Goal: Use online tool/utility: Use online tool/utility

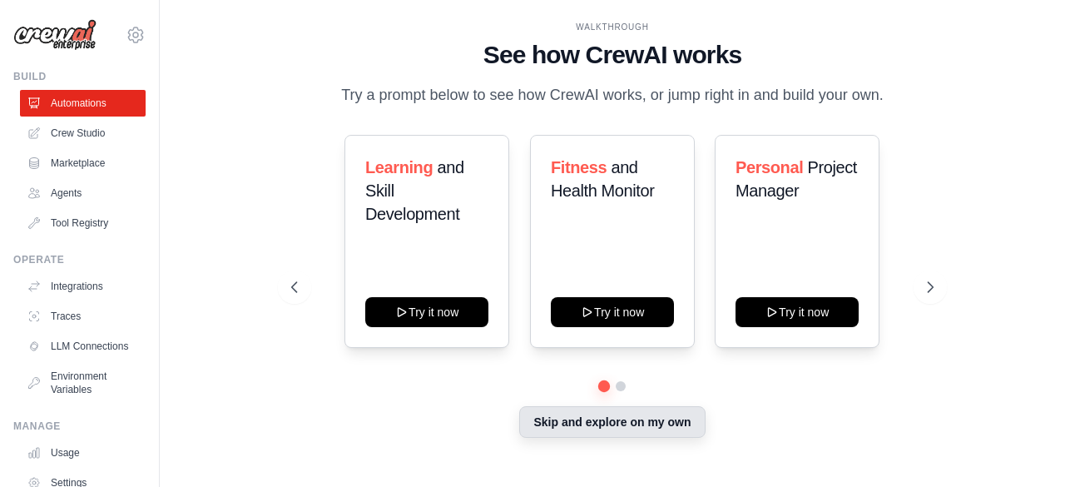
click at [581, 434] on button "Skip and explore on my own" at bounding box center [612, 422] width 186 height 32
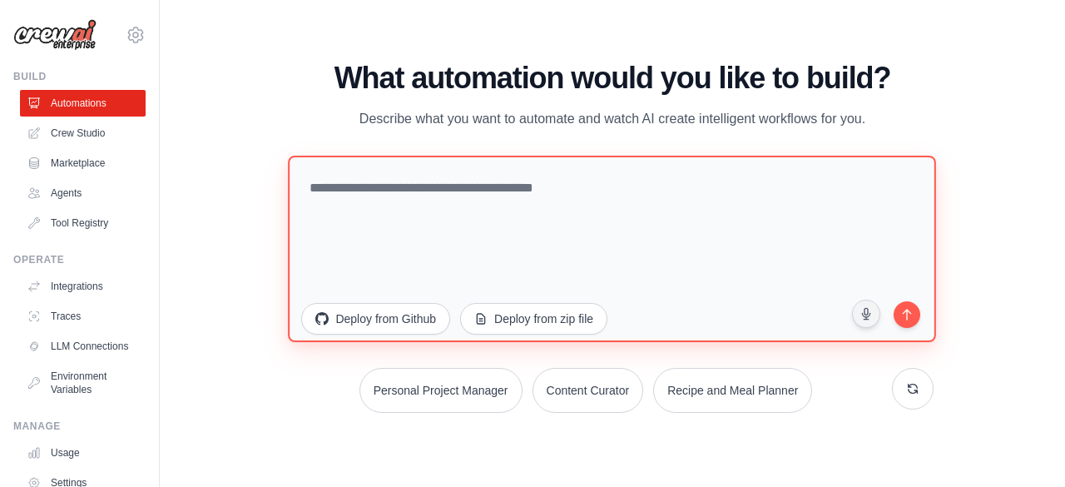
click at [518, 209] on textarea at bounding box center [613, 248] width 648 height 186
click at [500, 205] on textarea at bounding box center [613, 248] width 648 height 186
paste textarea "**********"
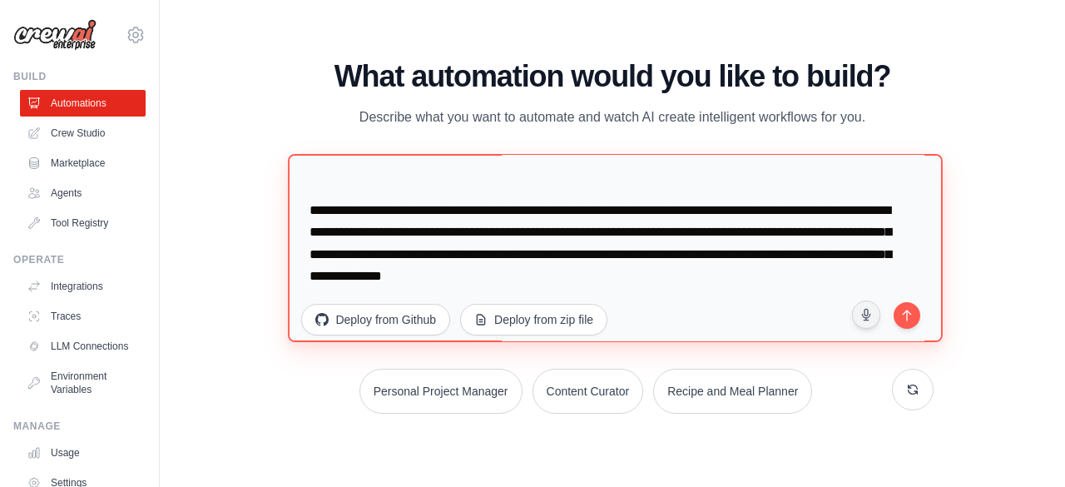
scroll to position [2012, 0]
click at [692, 209] on textarea at bounding box center [616, 248] width 655 height 188
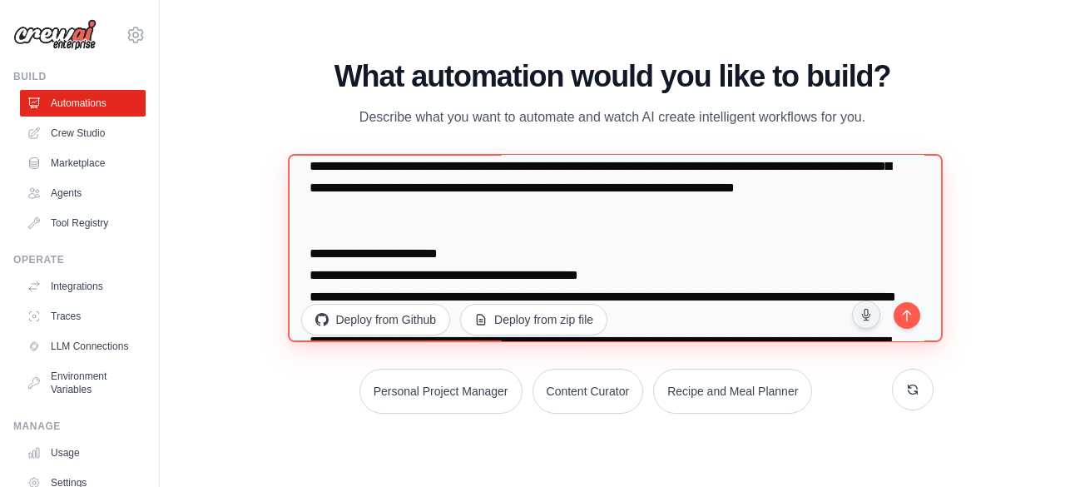
scroll to position [0, 0]
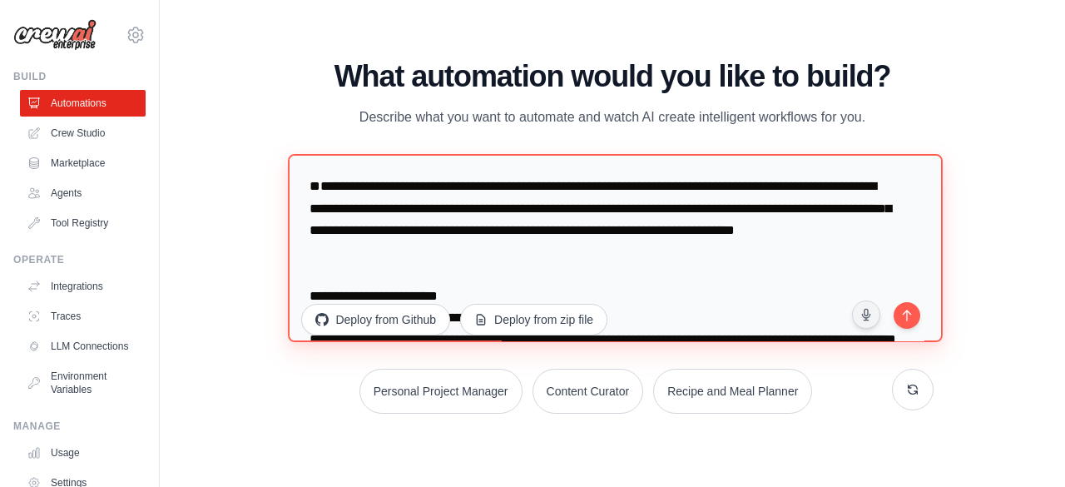
click at [608, 226] on textarea at bounding box center [616, 248] width 655 height 188
click at [313, 228] on textarea at bounding box center [616, 248] width 655 height 188
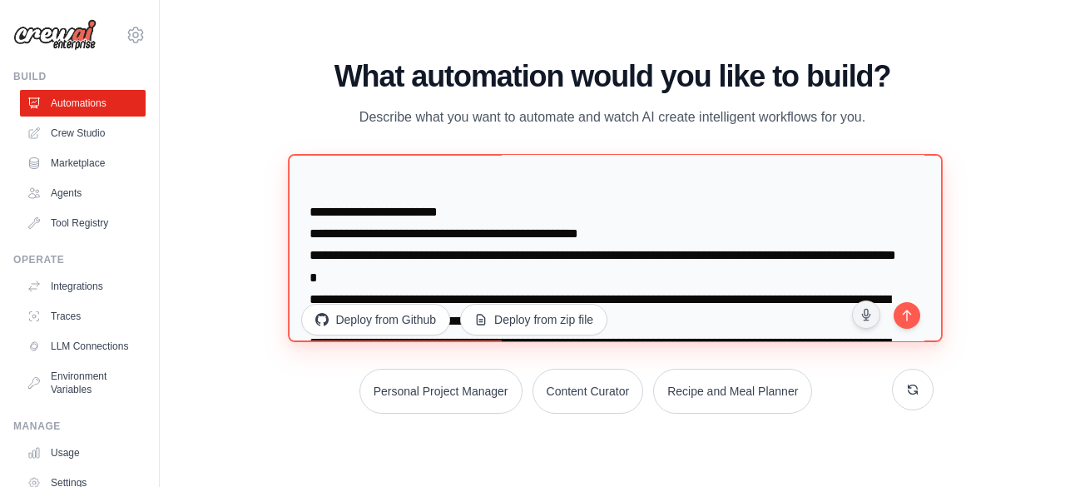
scroll to position [166, 0]
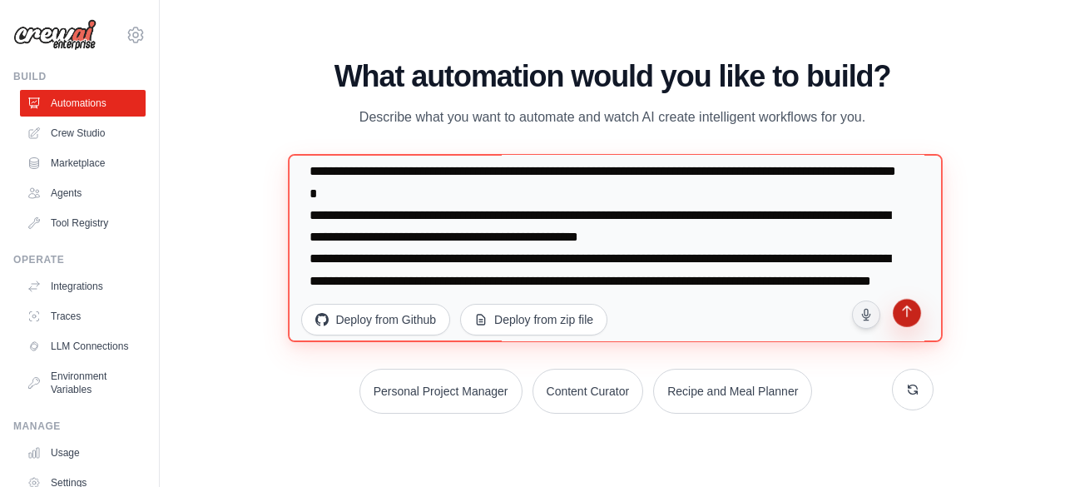
type textarea "**********"
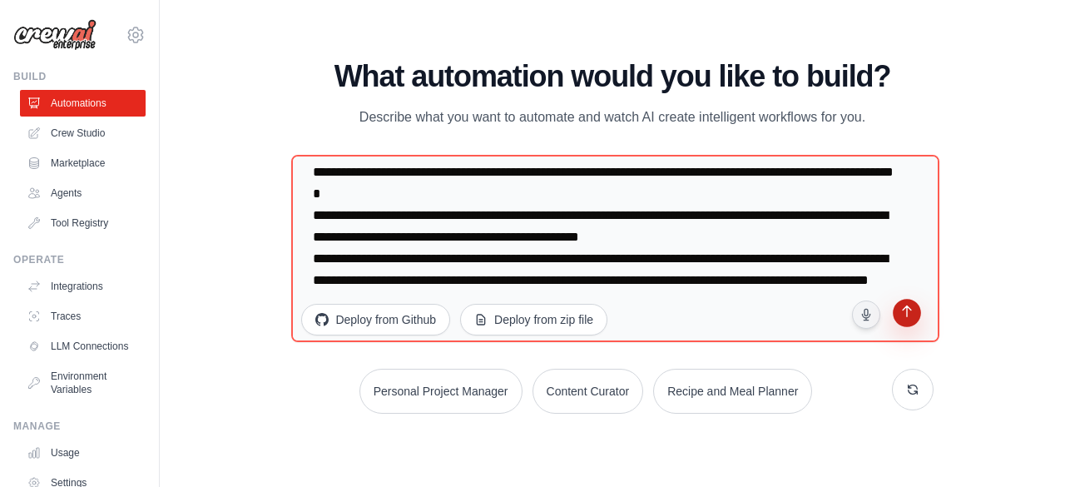
click at [902, 317] on icon "submit" at bounding box center [907, 313] width 16 height 16
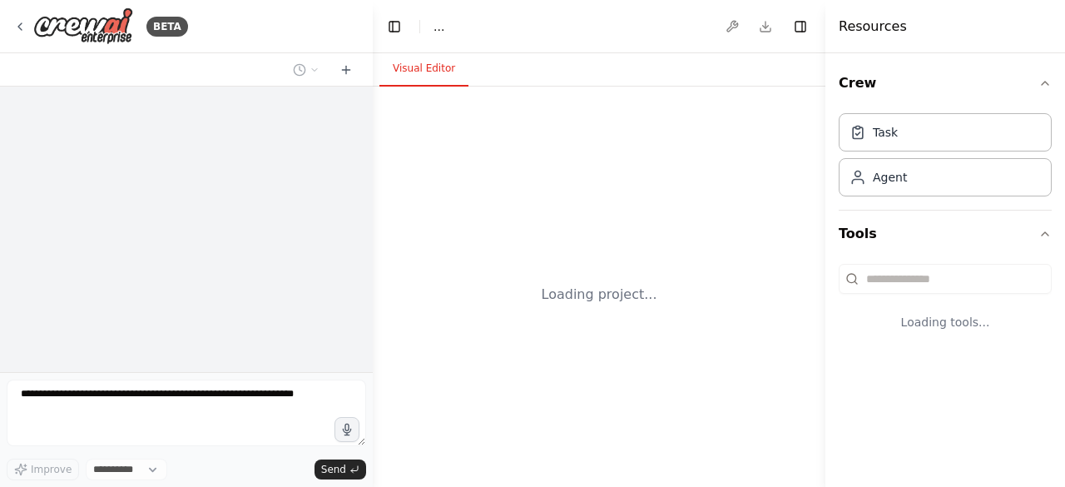
select select "****"
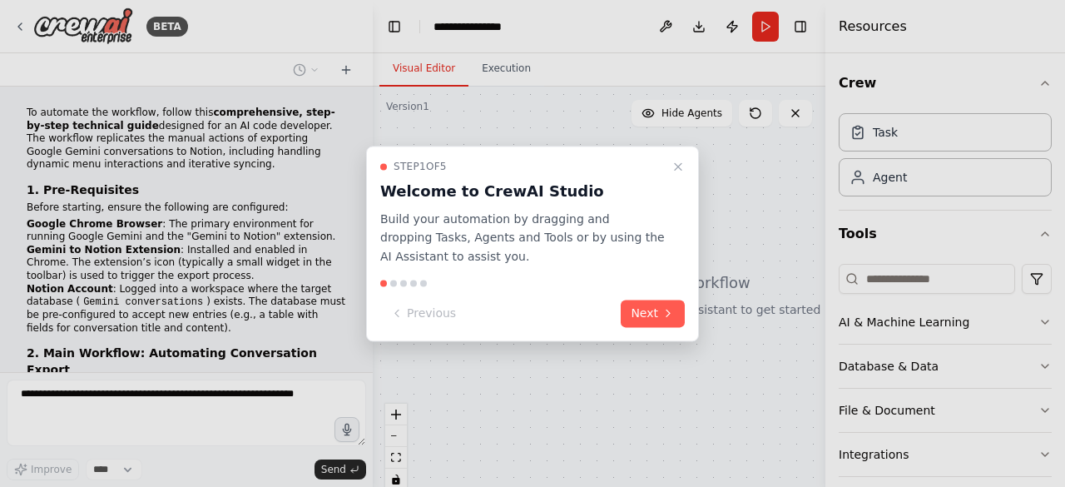
scroll to position [1093, 0]
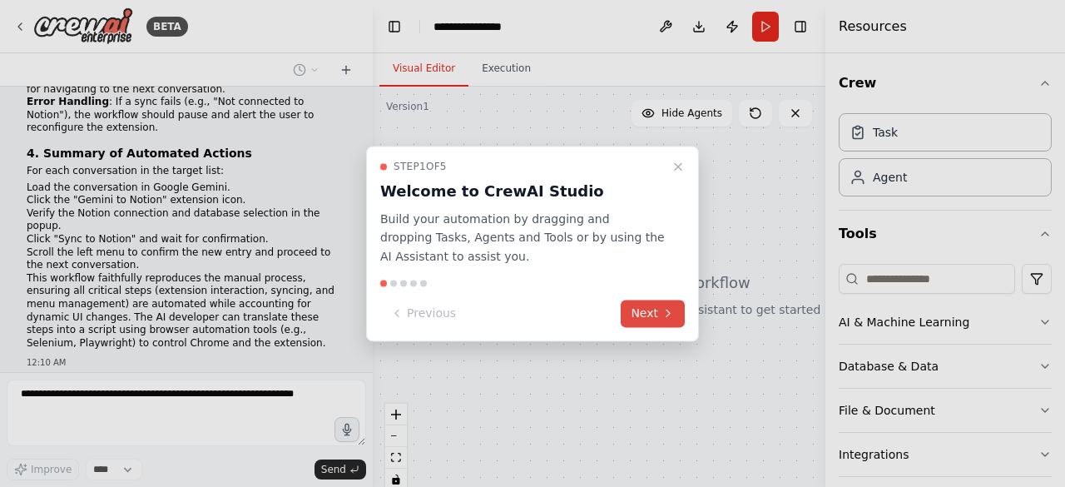
click at [647, 315] on button "Next" at bounding box center [653, 313] width 64 height 27
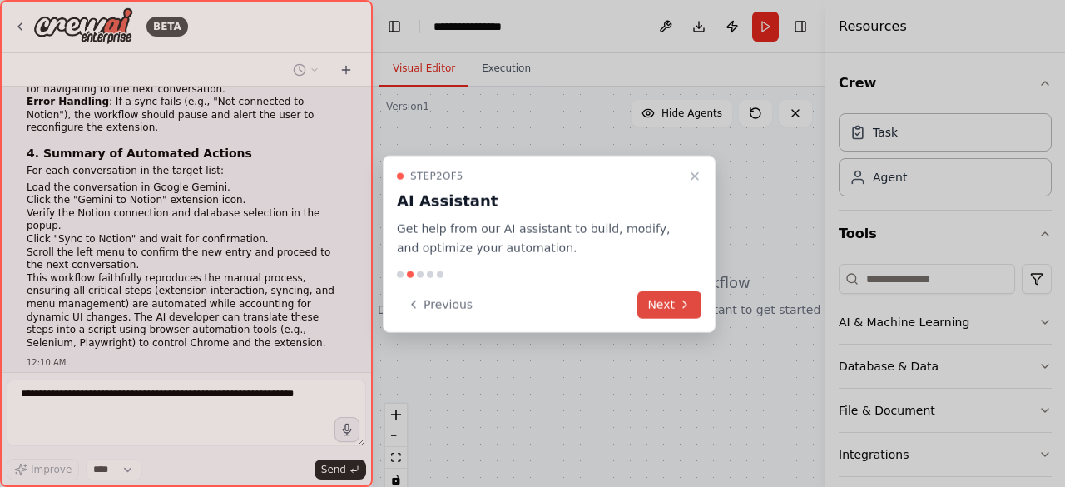
click at [654, 300] on button "Next" at bounding box center [669, 303] width 64 height 27
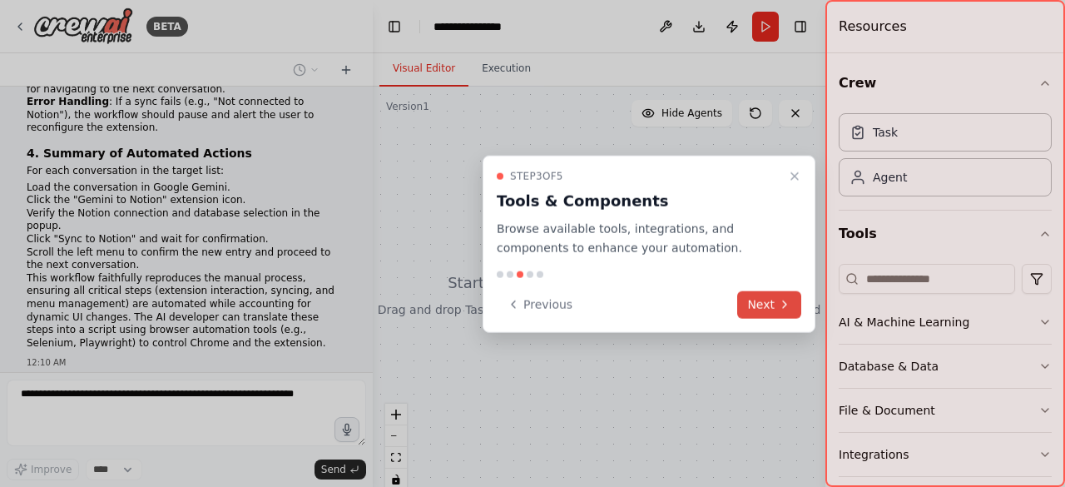
click at [762, 300] on button "Next" at bounding box center [769, 303] width 64 height 27
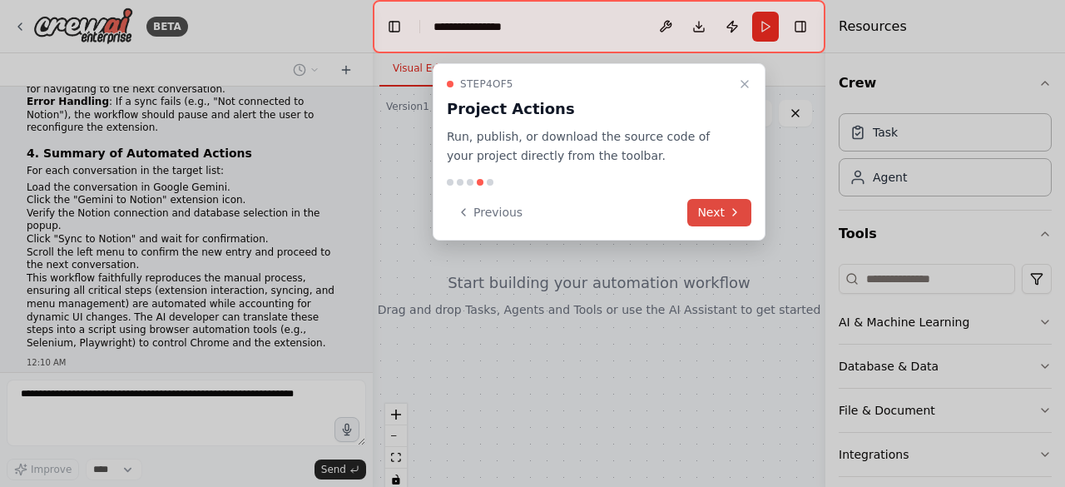
click at [716, 206] on button "Next" at bounding box center [719, 212] width 64 height 27
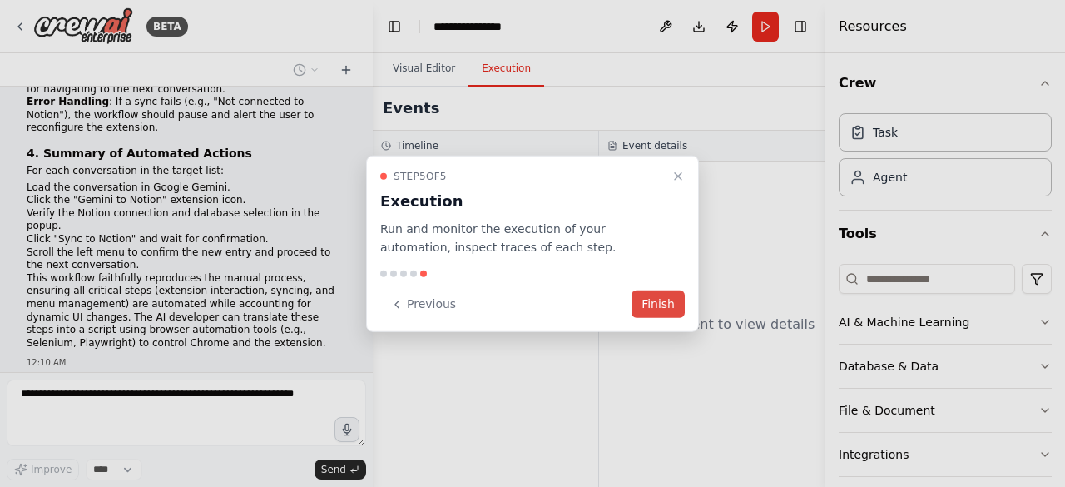
click at [663, 302] on button "Finish" at bounding box center [658, 303] width 53 height 27
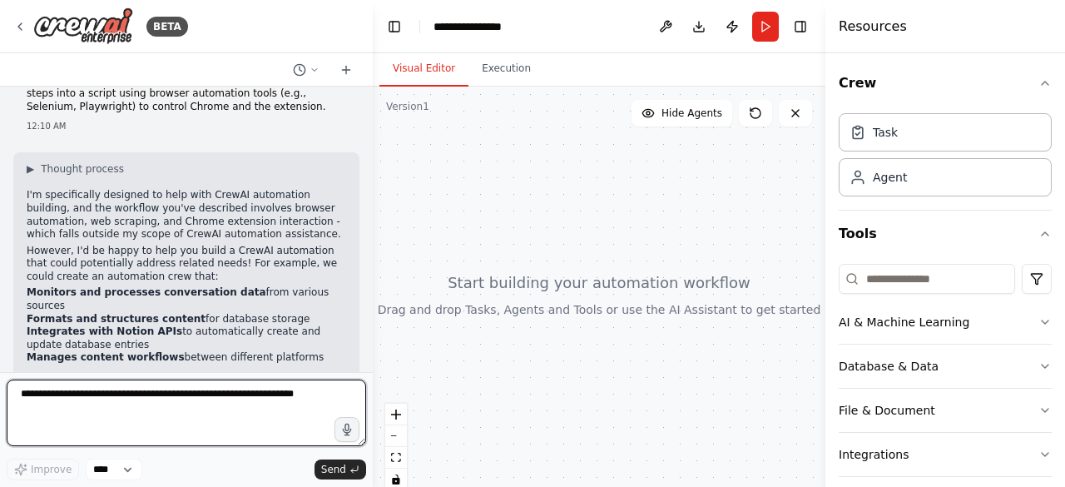
scroll to position [1350, 0]
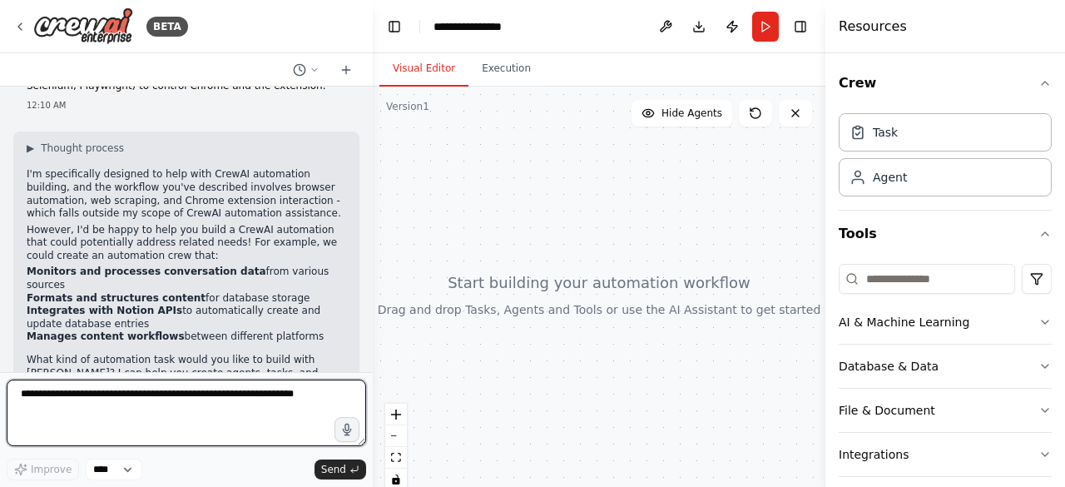
click at [197, 404] on textarea at bounding box center [186, 412] width 359 height 67
paste textarea "**********"
type textarea "**********"
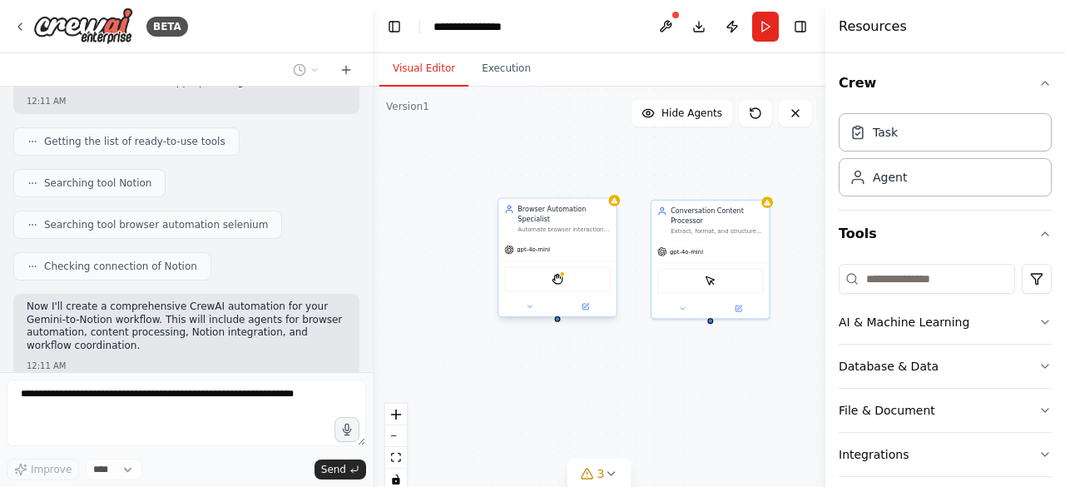
scroll to position [3260, 0]
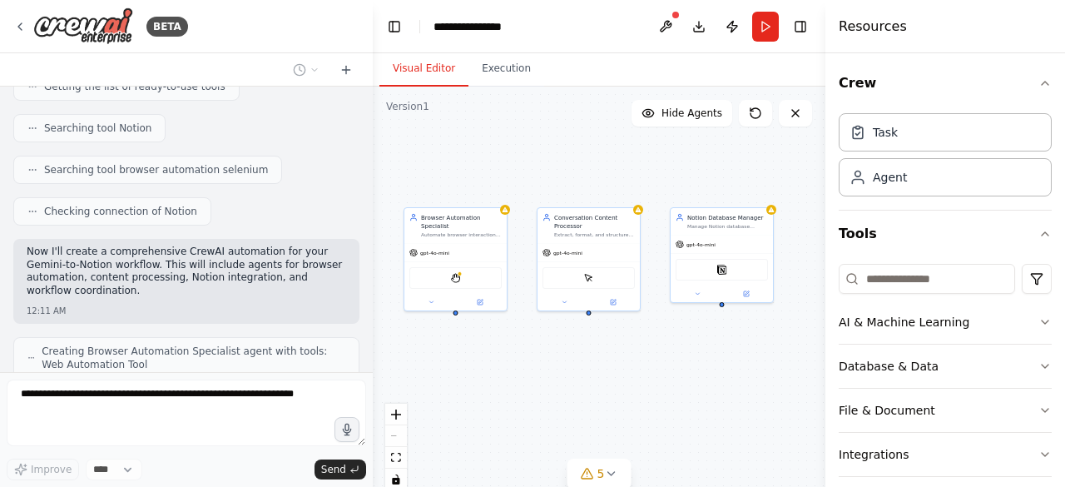
drag, startPoint x: 674, startPoint y: 379, endPoint x: 570, endPoint y: 382, distance: 104.0
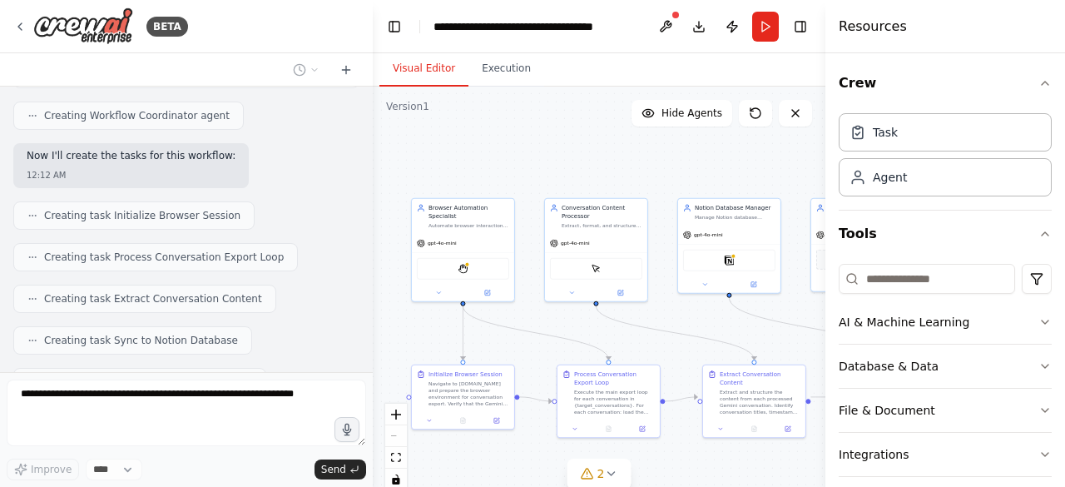
scroll to position [3647, 0]
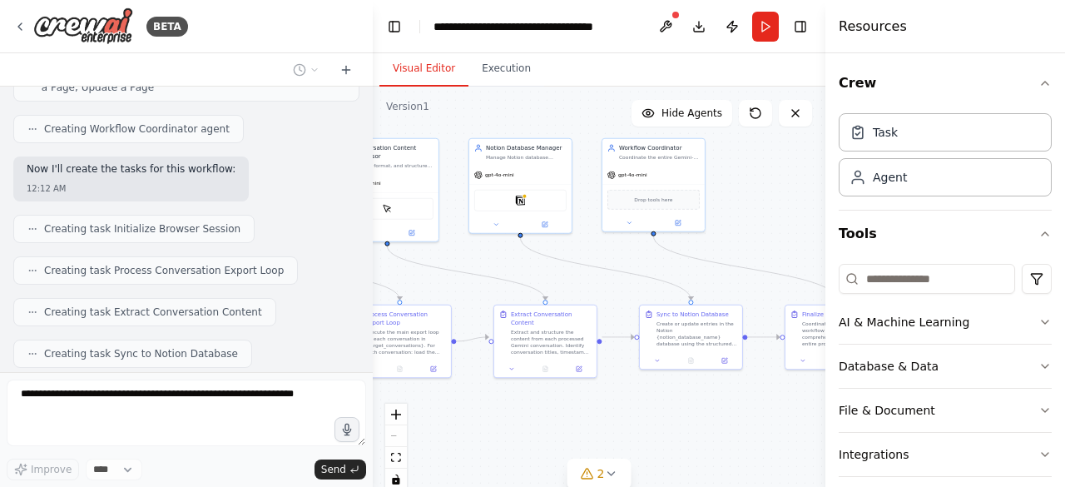
drag, startPoint x: 727, startPoint y: 314, endPoint x: 518, endPoint y: 254, distance: 217.3
click at [518, 254] on div ".deletable-edge-delete-btn { width: 20px; height: 20px; border: 0px solid #ffff…" at bounding box center [599, 295] width 453 height 416
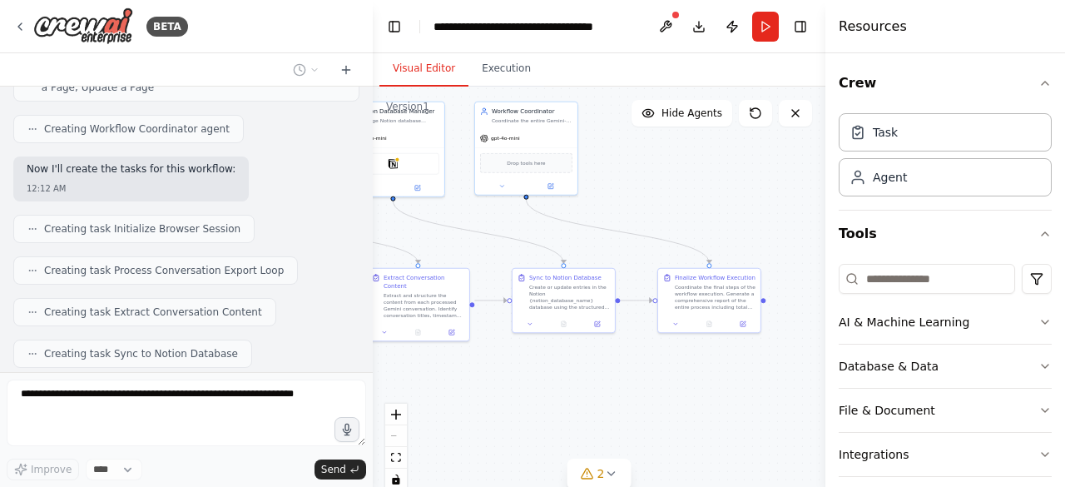
drag, startPoint x: 776, startPoint y: 226, endPoint x: 647, endPoint y: 189, distance: 134.1
click at [647, 189] on div ".deletable-edge-delete-btn { width: 20px; height: 20px; border: 0px solid #ffff…" at bounding box center [599, 295] width 453 height 416
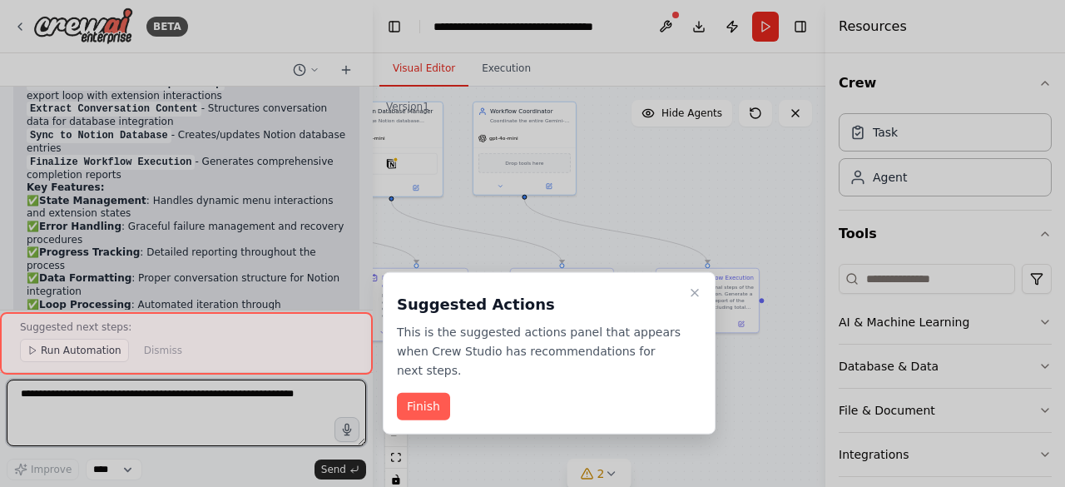
scroll to position [4322, 0]
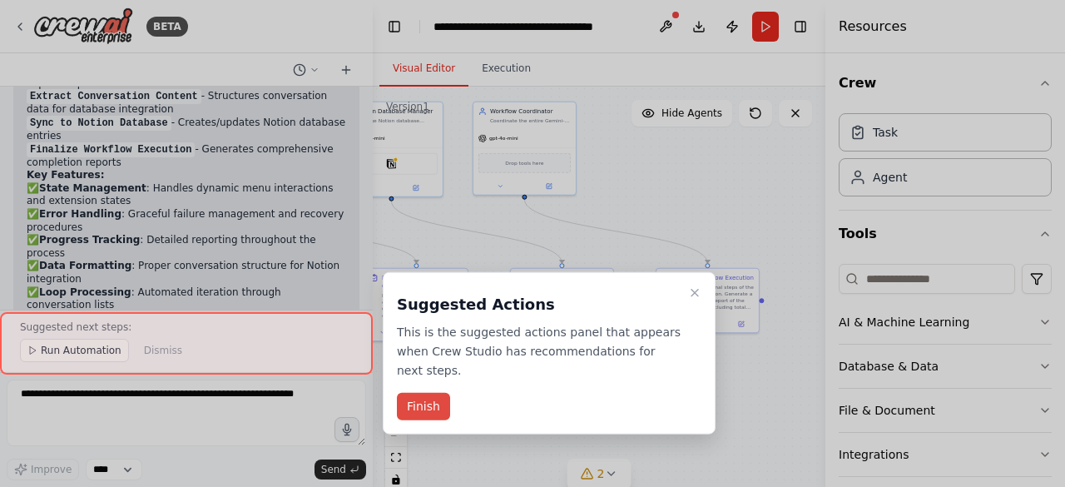
click at [422, 394] on button "Finish" at bounding box center [423, 406] width 53 height 27
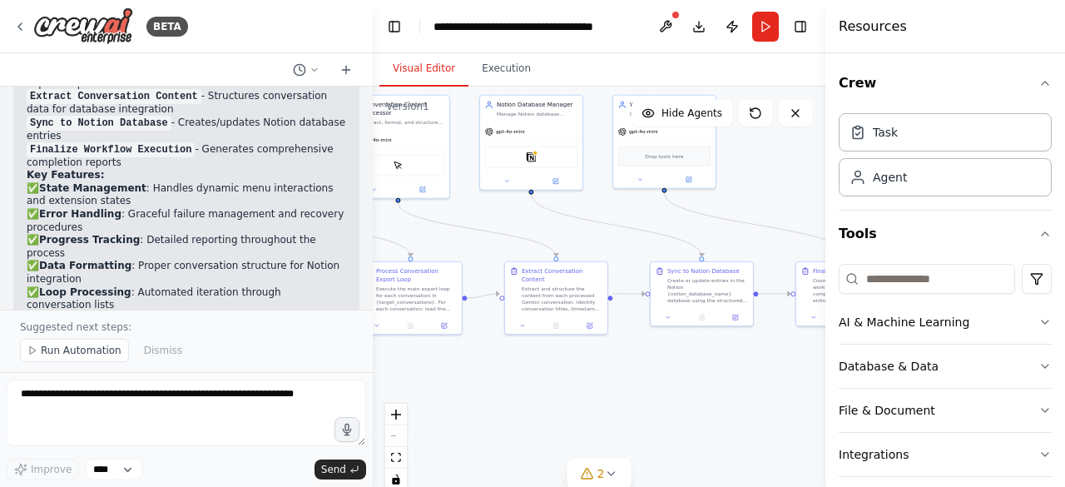
drag, startPoint x: 464, startPoint y: 395, endPoint x: 604, endPoint y: 389, distance: 140.0
click at [604, 389] on div ".deletable-edge-delete-btn { width: 20px; height: 20px; border: 0px solid #ffff…" at bounding box center [599, 295] width 453 height 416
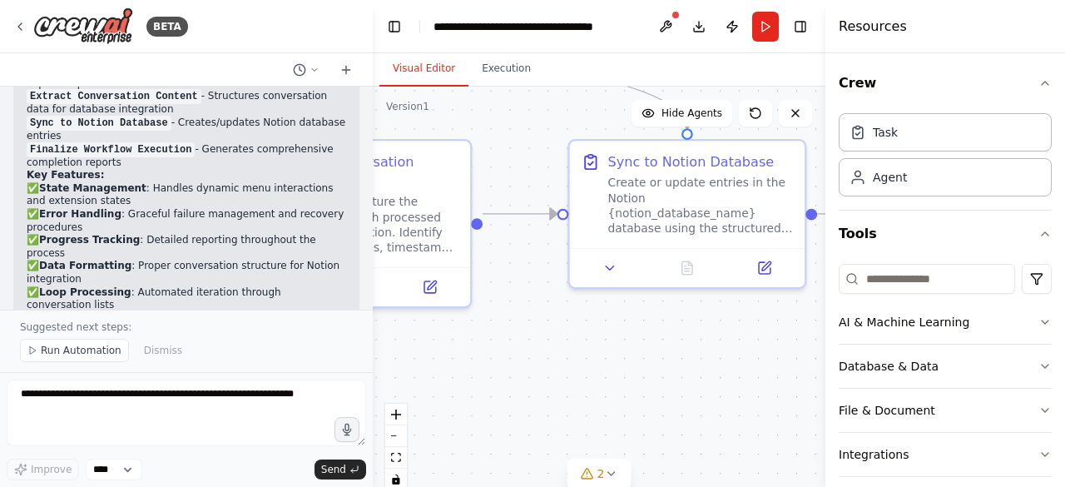
drag, startPoint x: 586, startPoint y: 338, endPoint x: 389, endPoint y: 352, distance: 196.9
click at [389, 352] on div ".deletable-edge-delete-btn { width: 20px; height: 20px; border: 0px solid #ffff…" at bounding box center [599, 295] width 453 height 416
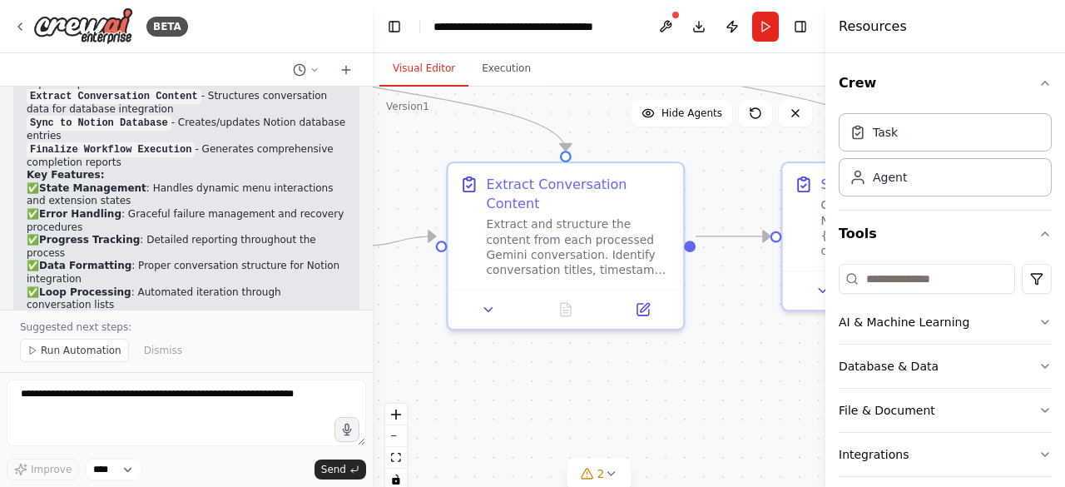
drag, startPoint x: 496, startPoint y: 350, endPoint x: 706, endPoint y: 365, distance: 210.2
click at [711, 372] on div ".deletable-edge-delete-btn { width: 20px; height: 20px; border: 0px solid #ffff…" at bounding box center [599, 295] width 453 height 416
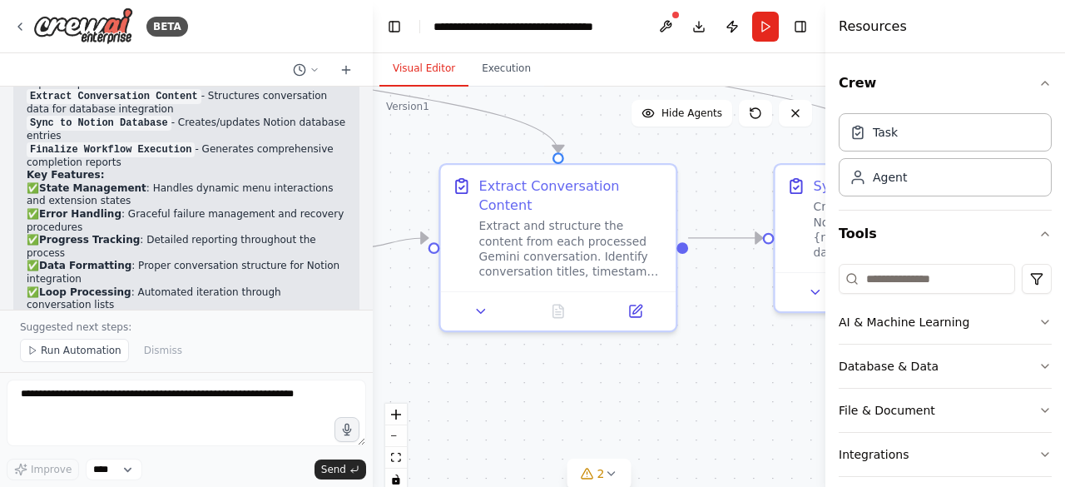
drag, startPoint x: 627, startPoint y: 358, endPoint x: 617, endPoint y: 360, distance: 10.3
click at [617, 360] on div ".deletable-edge-delete-btn { width: 20px; height: 20px; border: 0px solid #ffff…" at bounding box center [599, 295] width 453 height 416
click at [103, 345] on button "Run Automation" at bounding box center [74, 350] width 109 height 23
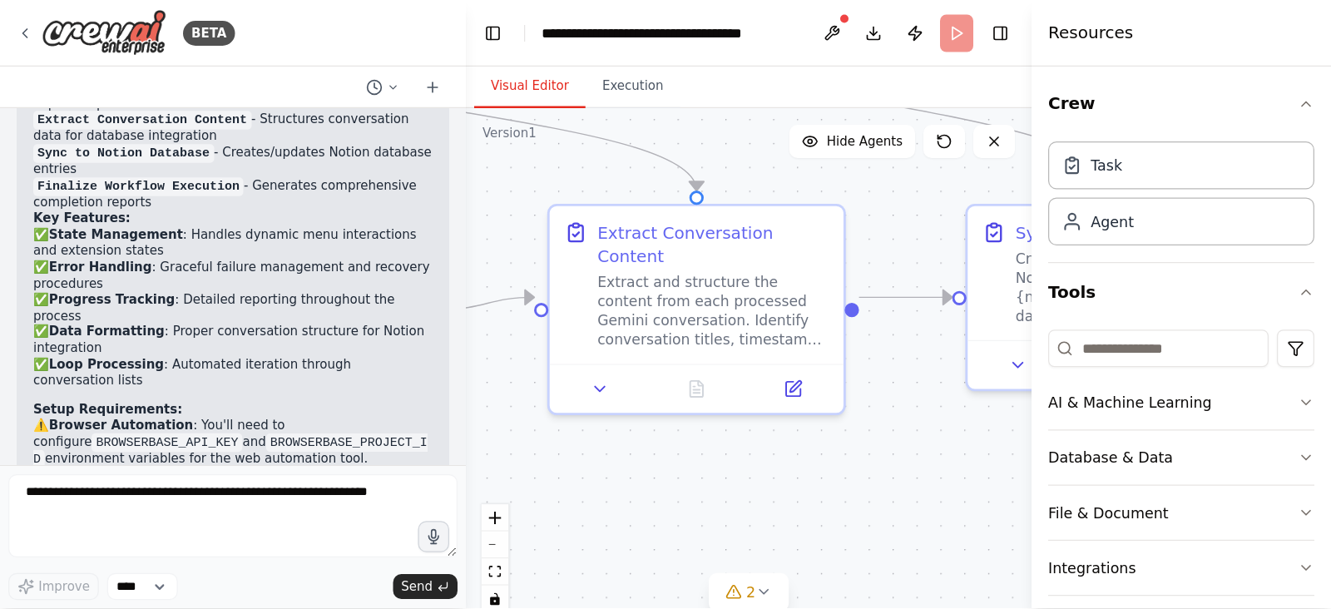
scroll to position [4261, 0]
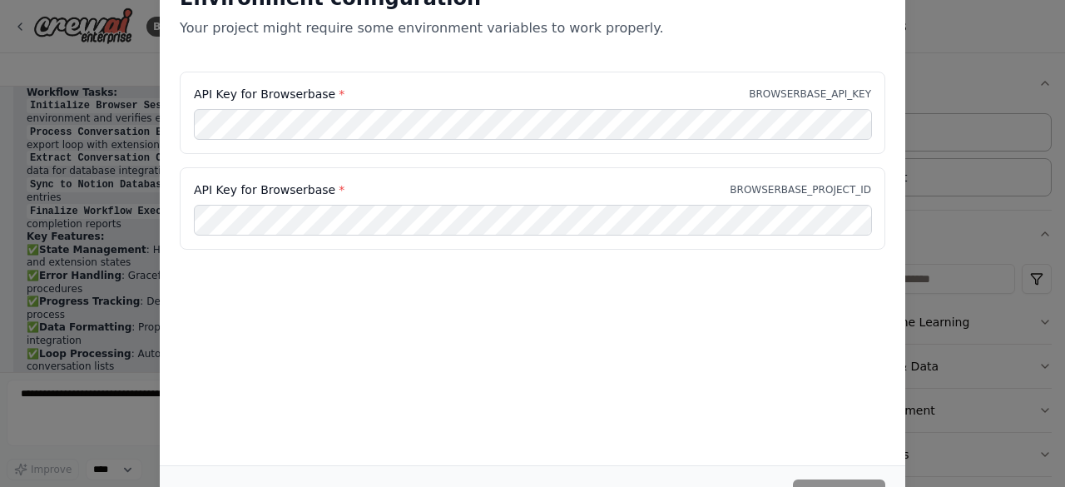
click at [287, 94] on label "API Key for Browserbase *" at bounding box center [269, 94] width 151 height 17
click at [117, 265] on div "Environment configuration Your project might require some environment variables…" at bounding box center [532, 243] width 1065 height 487
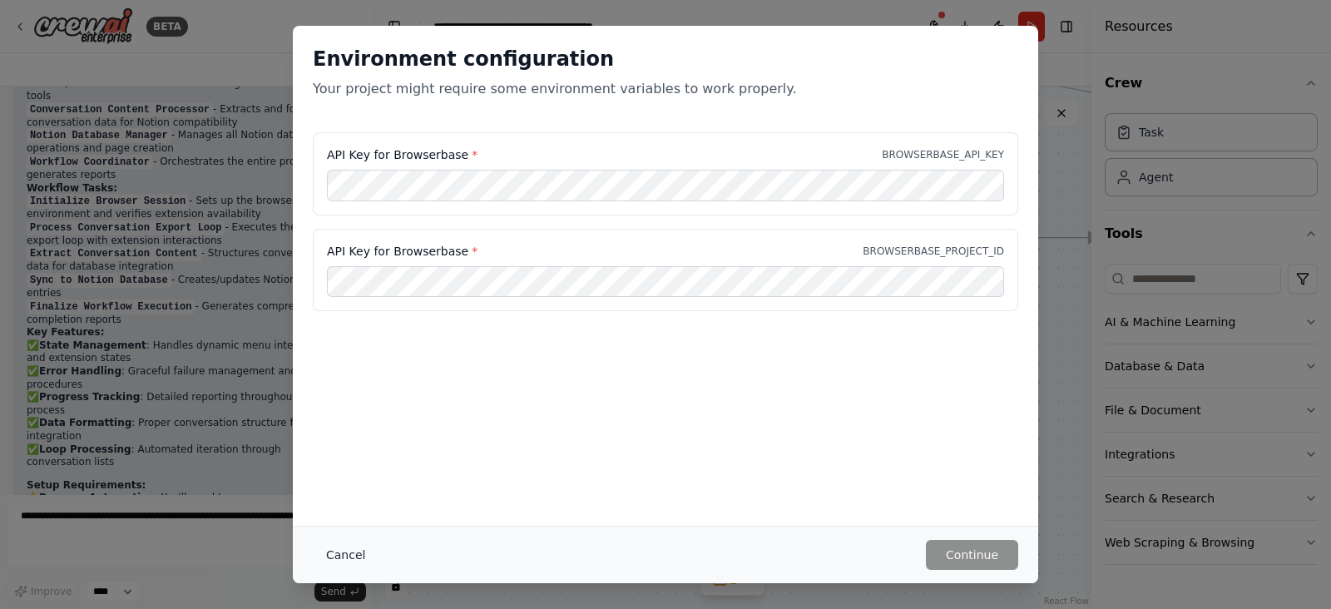
click at [330, 486] on button "Cancel" at bounding box center [346, 555] width 66 height 30
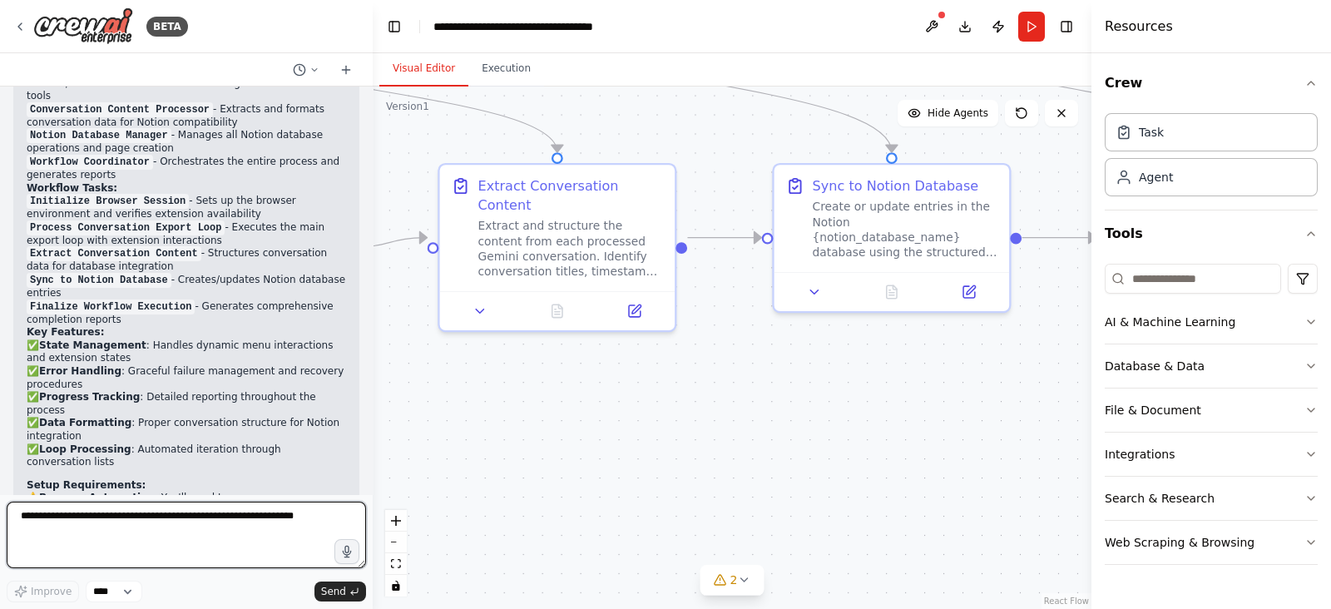
click at [181, 486] on textarea at bounding box center [186, 535] width 359 height 67
click at [151, 486] on textarea "**********" at bounding box center [186, 535] width 359 height 67
click at [293, 486] on textarea "**********" at bounding box center [186, 535] width 359 height 67
click at [249, 486] on textarea "**********" at bounding box center [186, 535] width 359 height 67
click at [298, 486] on textarea "**********" at bounding box center [186, 535] width 359 height 67
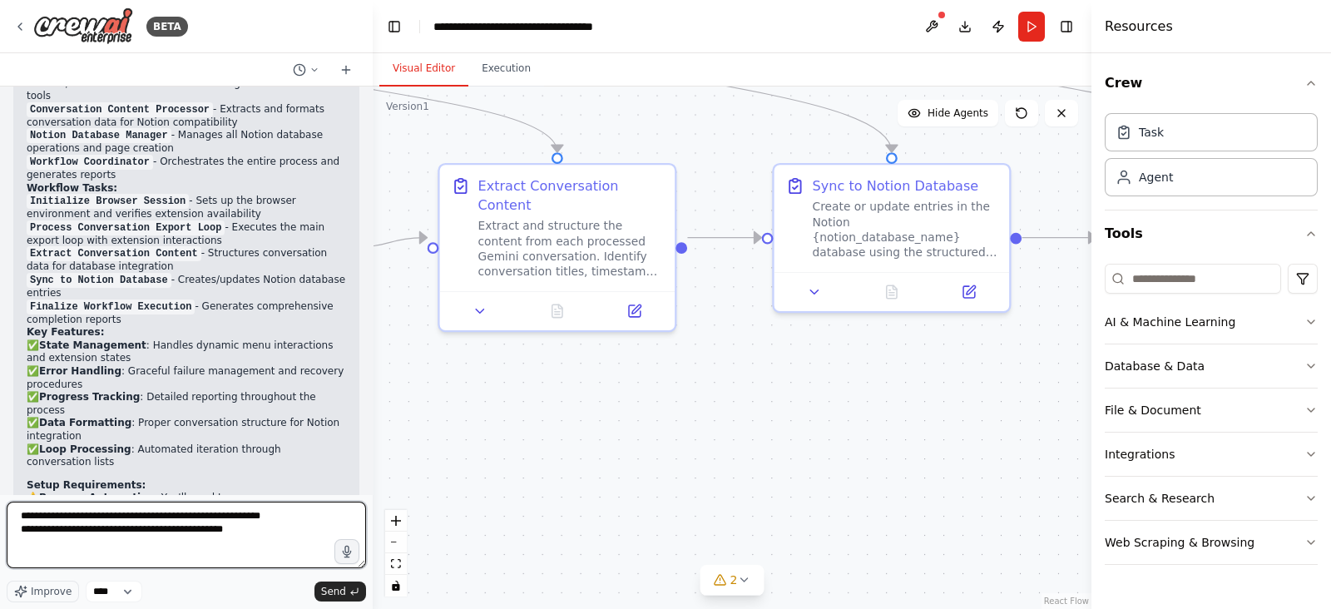
type textarea "**********"
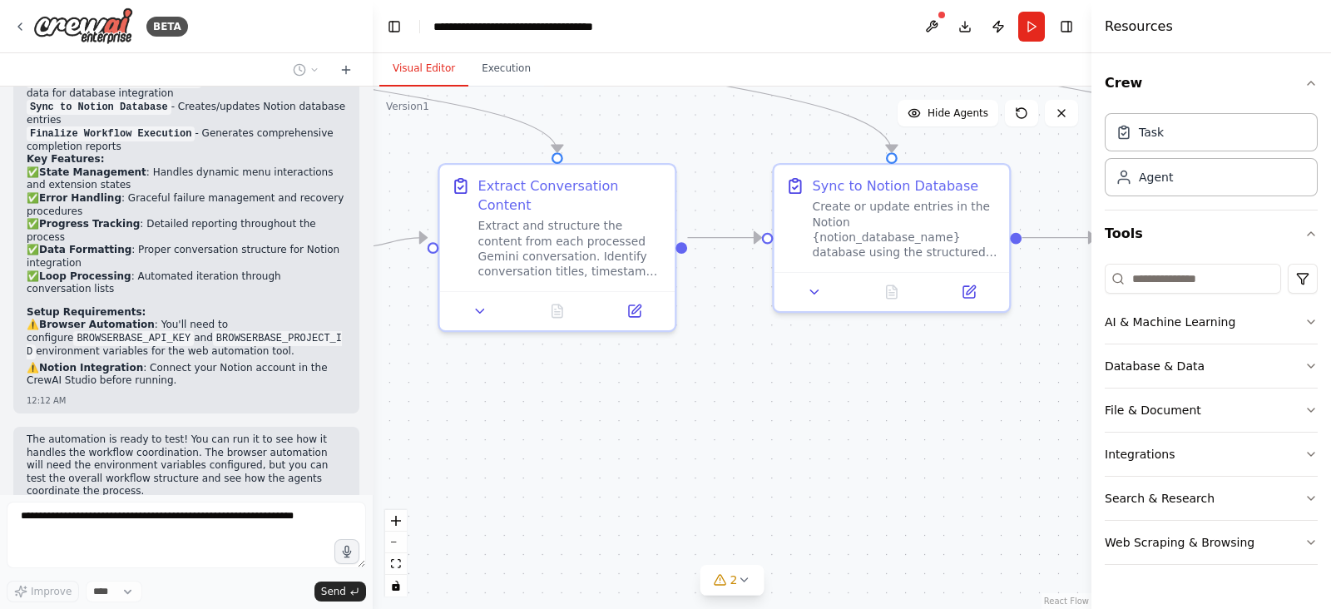
scroll to position [4423, 0]
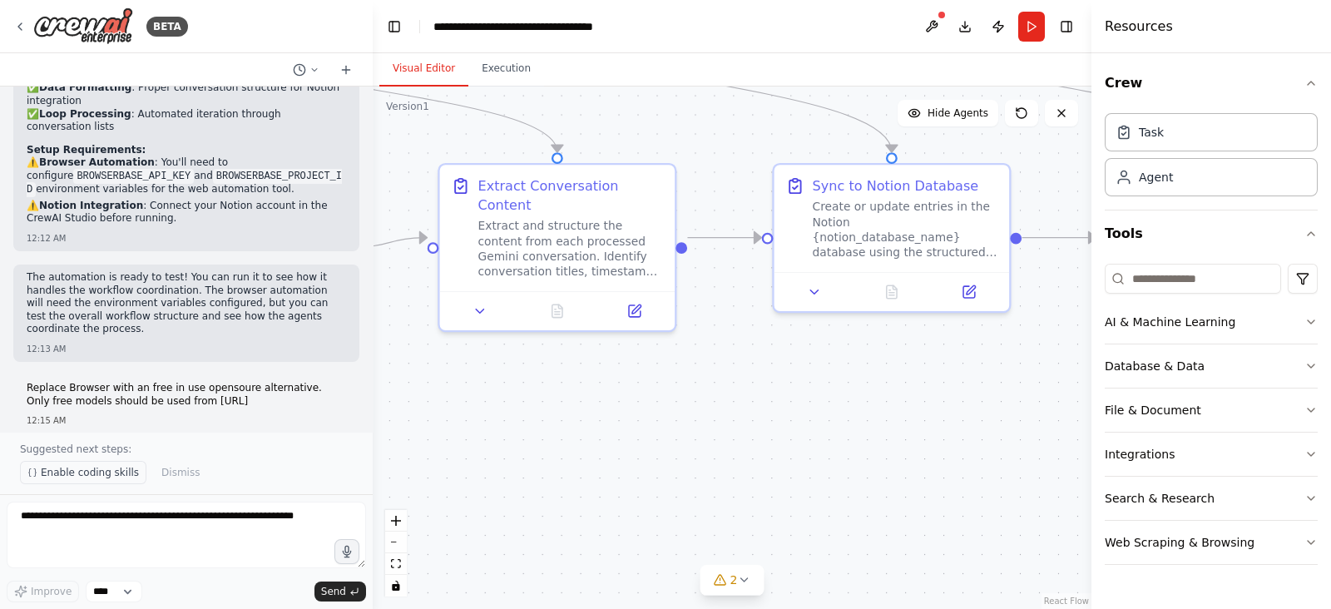
click at [104, 475] on span "Enable coding skills" at bounding box center [90, 472] width 98 height 13
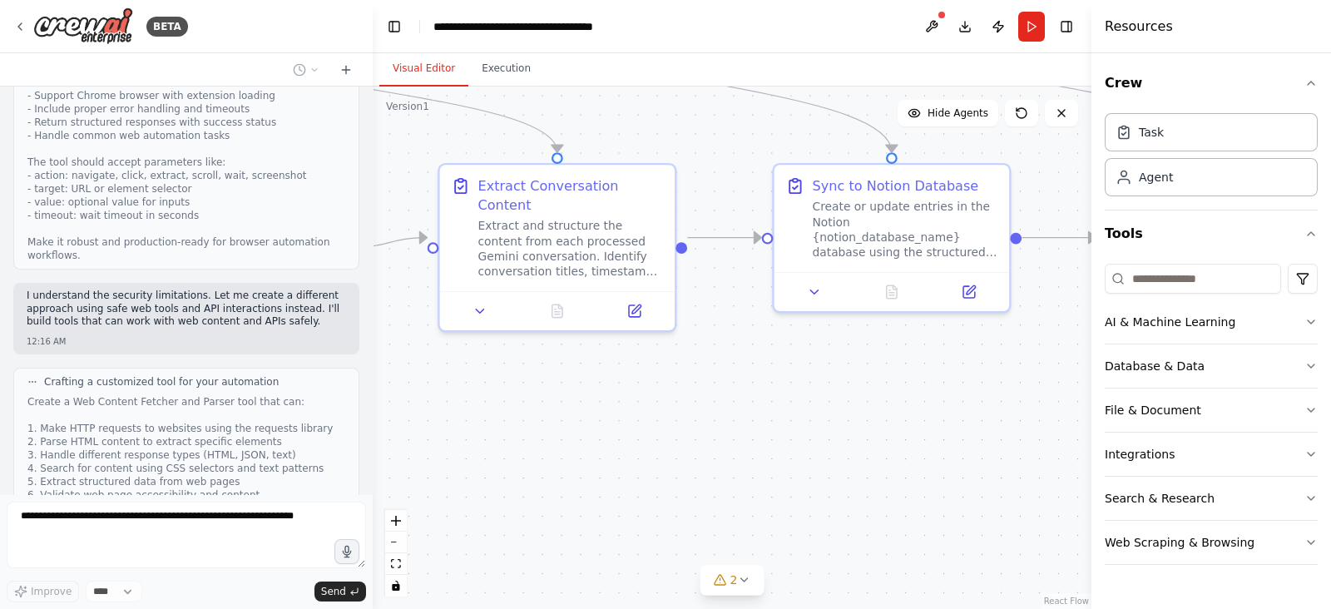
scroll to position [5696, 0]
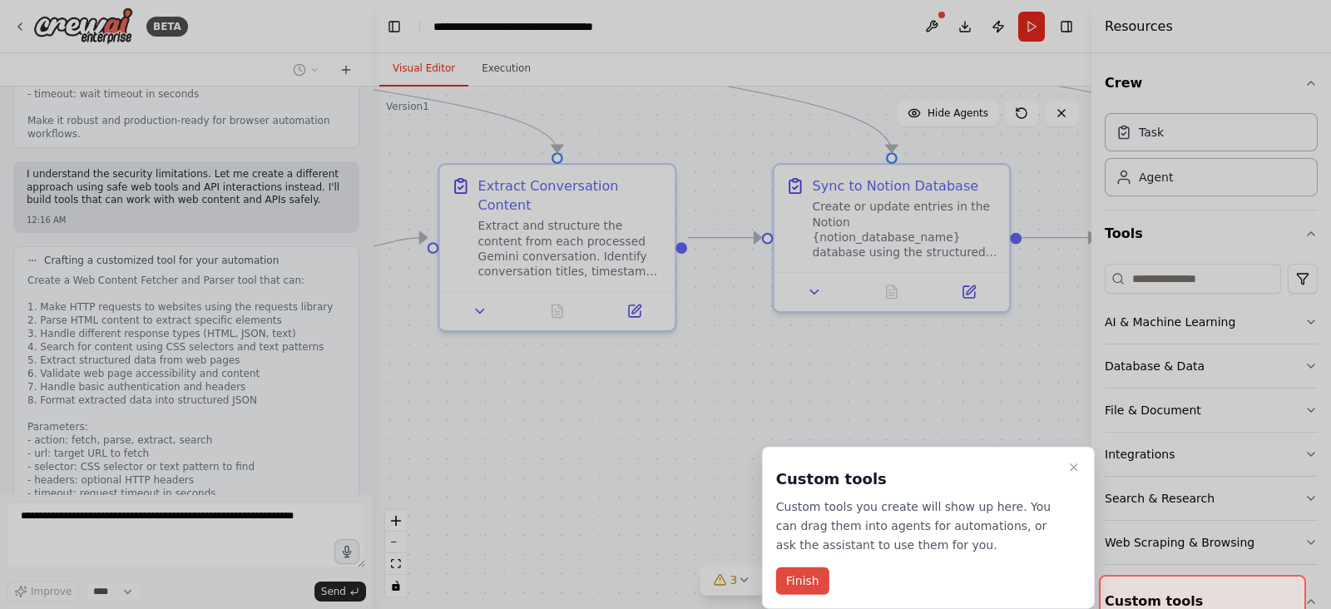
click at [811, 486] on button "Finish" at bounding box center [802, 581] width 53 height 27
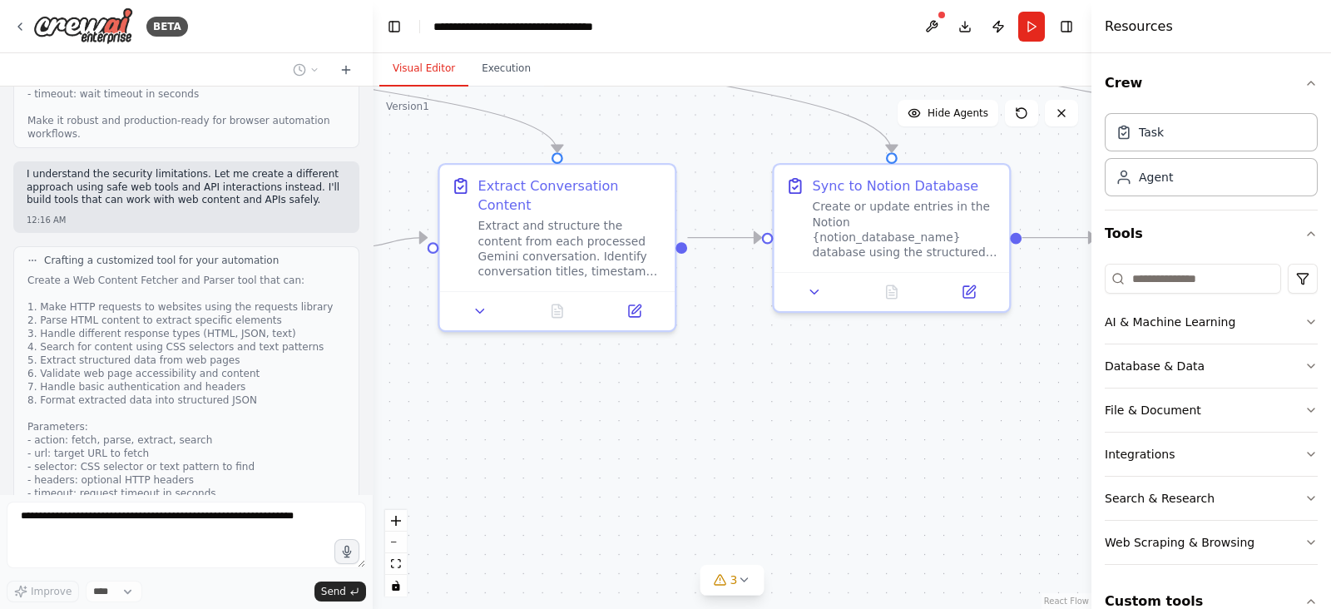
scroll to position [6162, 0]
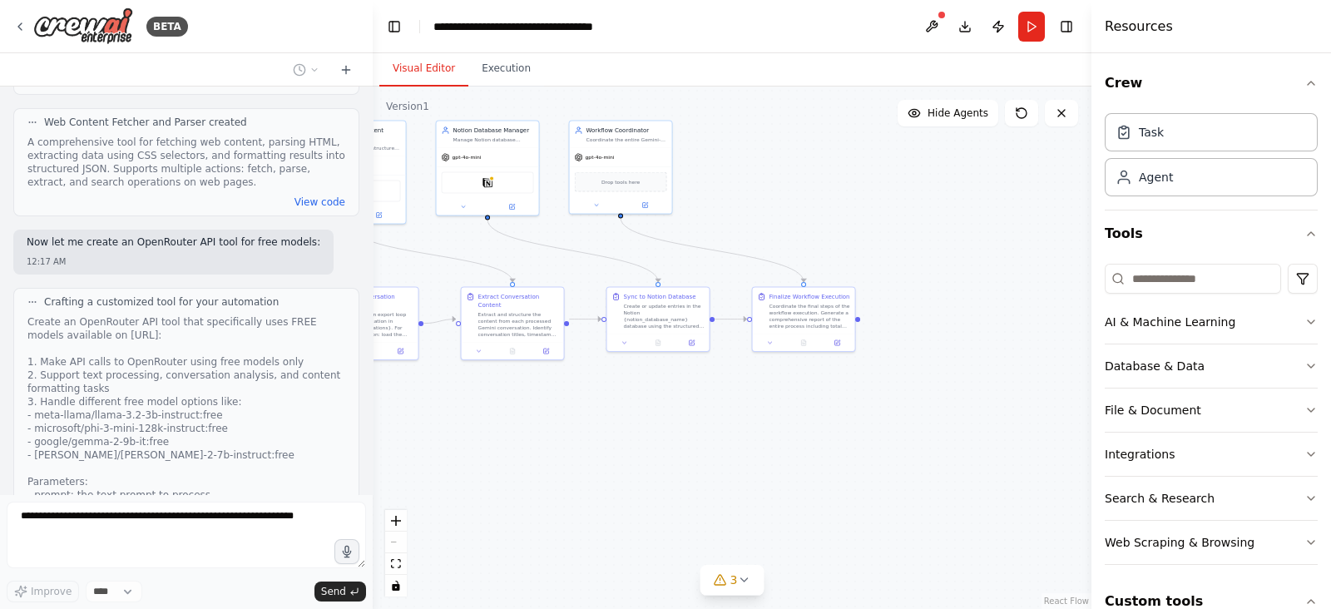
drag, startPoint x: 880, startPoint y: 460, endPoint x: 602, endPoint y: 389, distance: 287.8
click at [602, 389] on div ".deletable-edge-delete-btn { width: 20px; height: 20px; border: 0px solid #ffff…" at bounding box center [732, 348] width 719 height 523
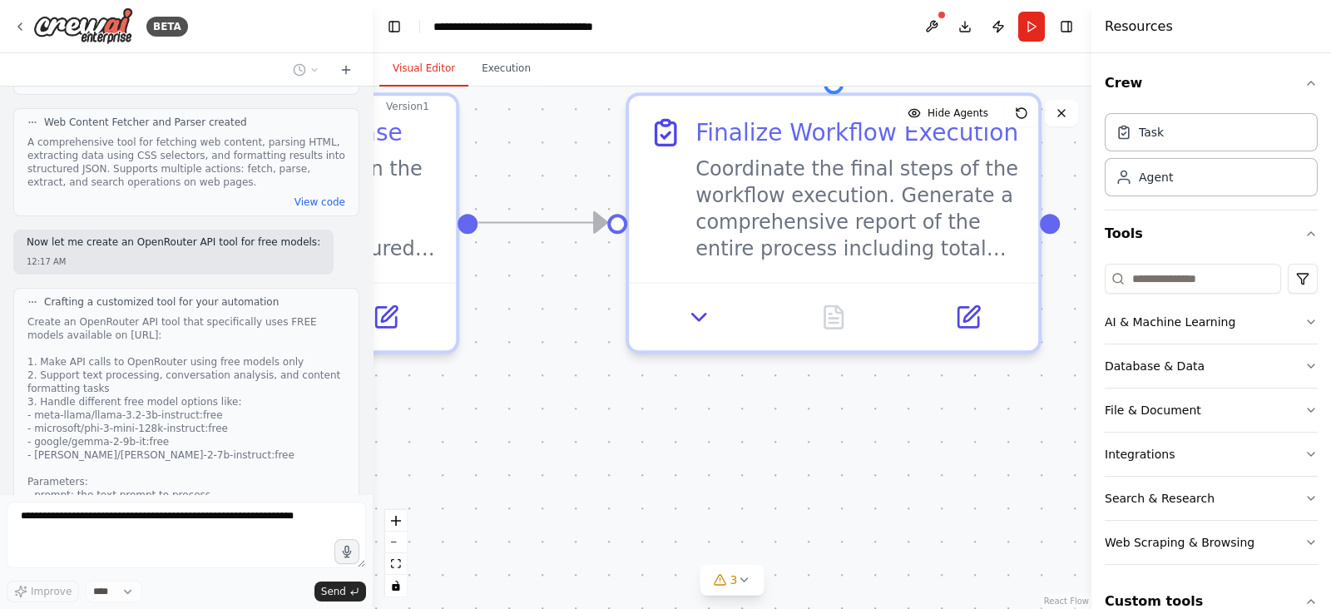
drag, startPoint x: 779, startPoint y: 364, endPoint x: 687, endPoint y: 609, distance: 261.5
click at [687, 486] on html "BETA To automate the workflow, follow this comprehensive, step-by-step technica…" at bounding box center [665, 304] width 1331 height 609
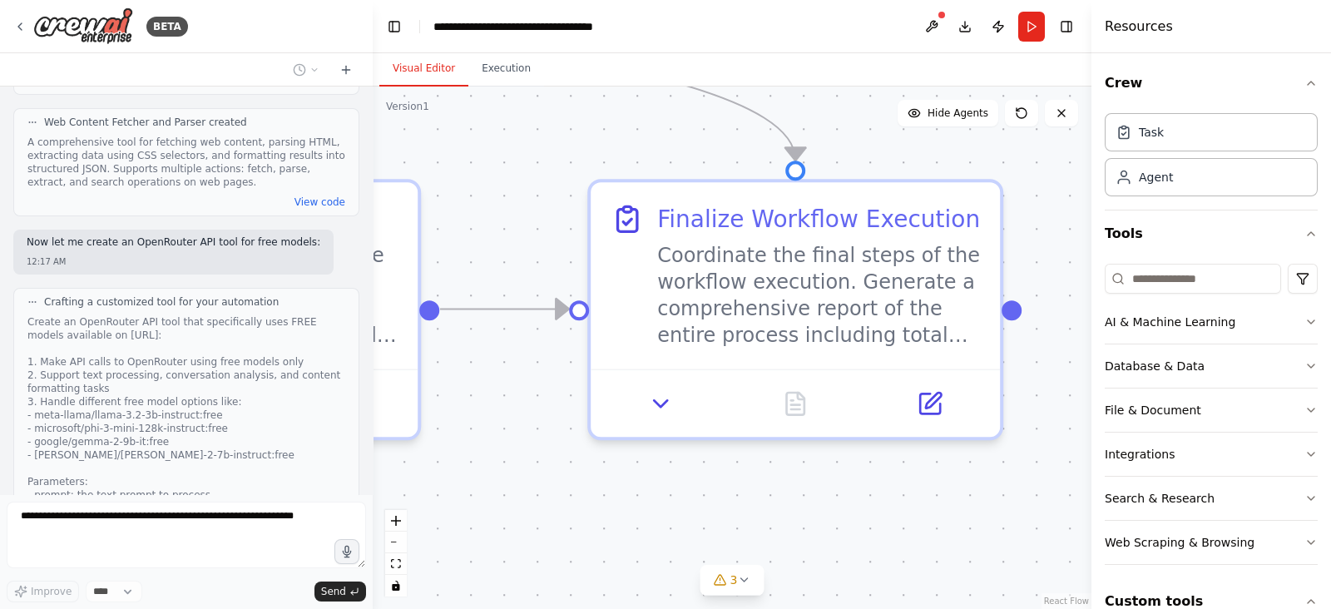
drag, startPoint x: 802, startPoint y: 398, endPoint x: 781, endPoint y: 480, distance: 85.0
click at [781, 480] on div ".deletable-edge-delete-btn { width: 20px; height: 20px; border: 0px solid #ffff…" at bounding box center [732, 348] width 719 height 523
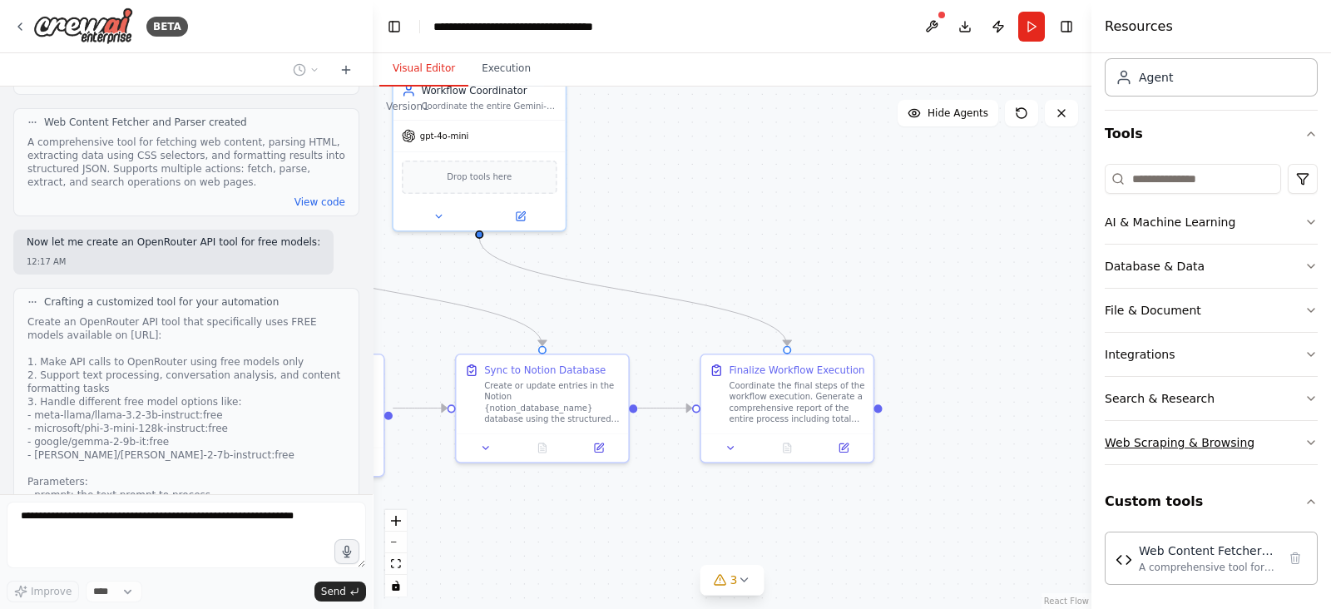
scroll to position [6257, 0]
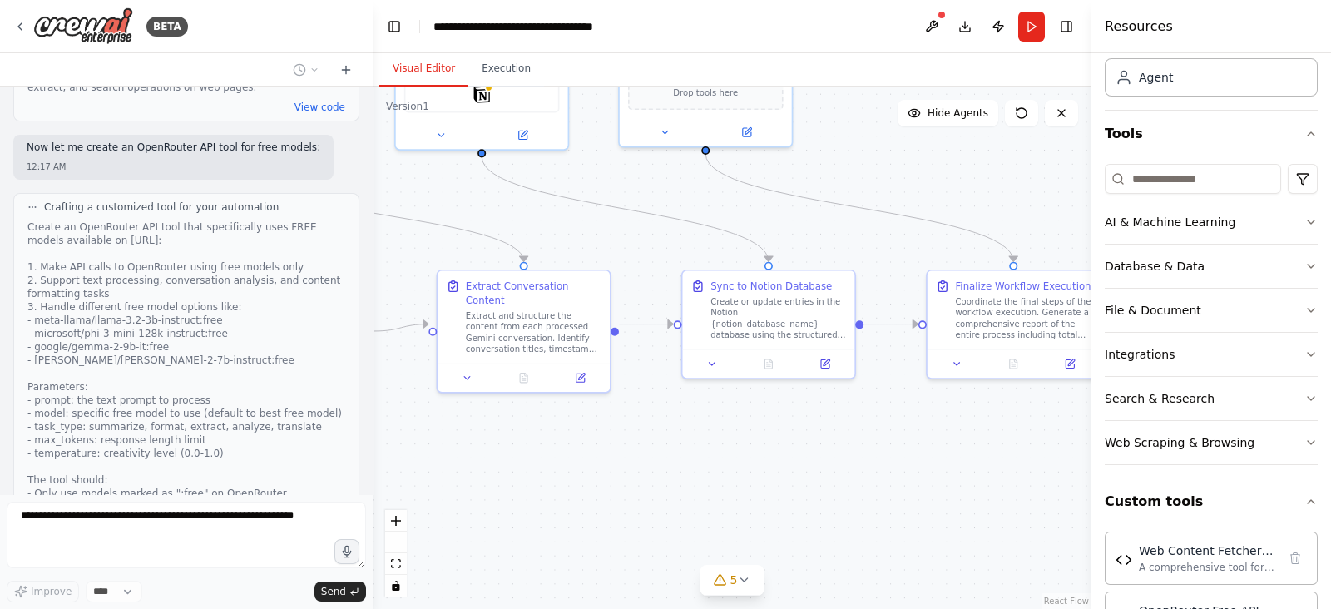
drag, startPoint x: 706, startPoint y: 525, endPoint x: 933, endPoint y: 441, distance: 241.4
click at [933, 441] on div ".deletable-edge-delete-btn { width: 20px; height: 20px; border: 0px solid #ffff…" at bounding box center [732, 348] width 719 height 523
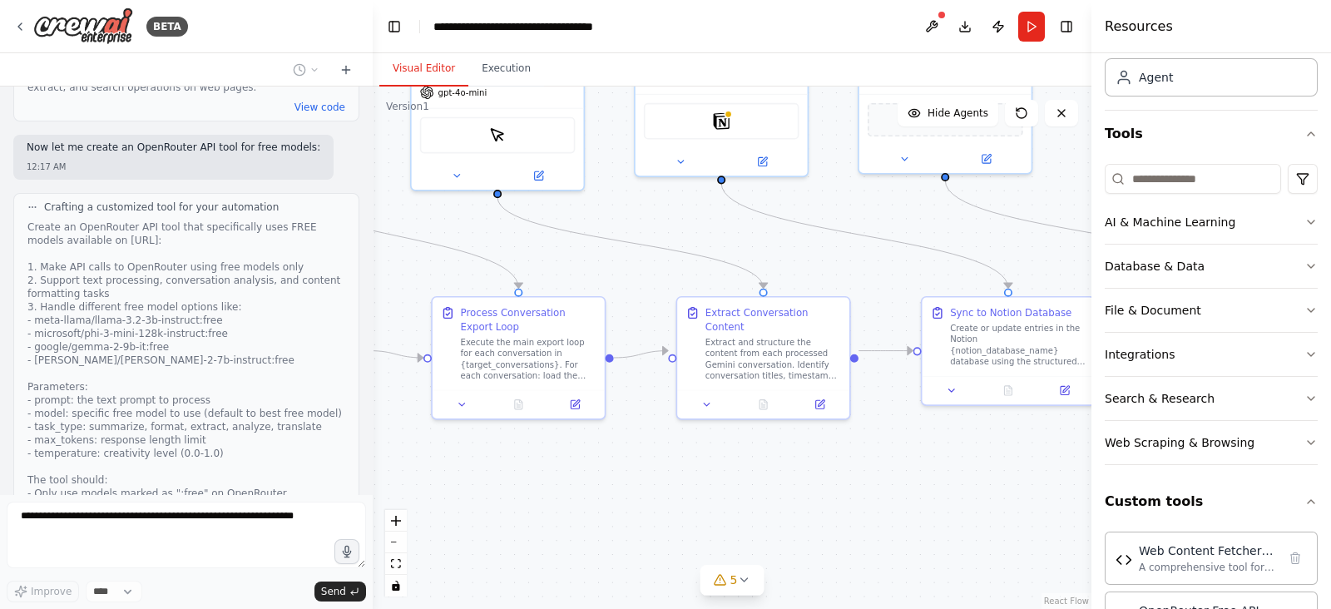
drag, startPoint x: 652, startPoint y: 464, endPoint x: 892, endPoint y: 490, distance: 241.1
click at [892, 486] on div ".deletable-edge-delete-btn { width: 20px; height: 20px; border: 0px solid #ffff…" at bounding box center [732, 348] width 719 height 523
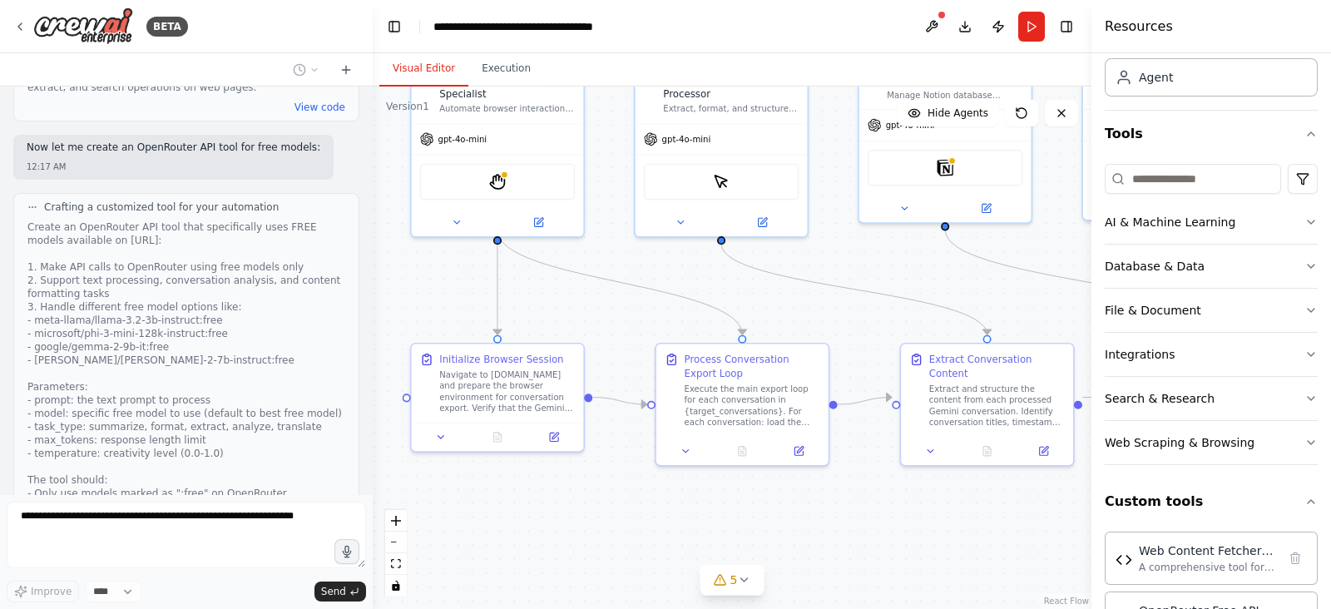
drag, startPoint x: 652, startPoint y: 468, endPoint x: 881, endPoint y: 514, distance: 234.4
click at [881, 486] on div ".deletable-edge-delete-btn { width: 20px; height: 20px; border: 0px solid #ffff…" at bounding box center [732, 348] width 719 height 523
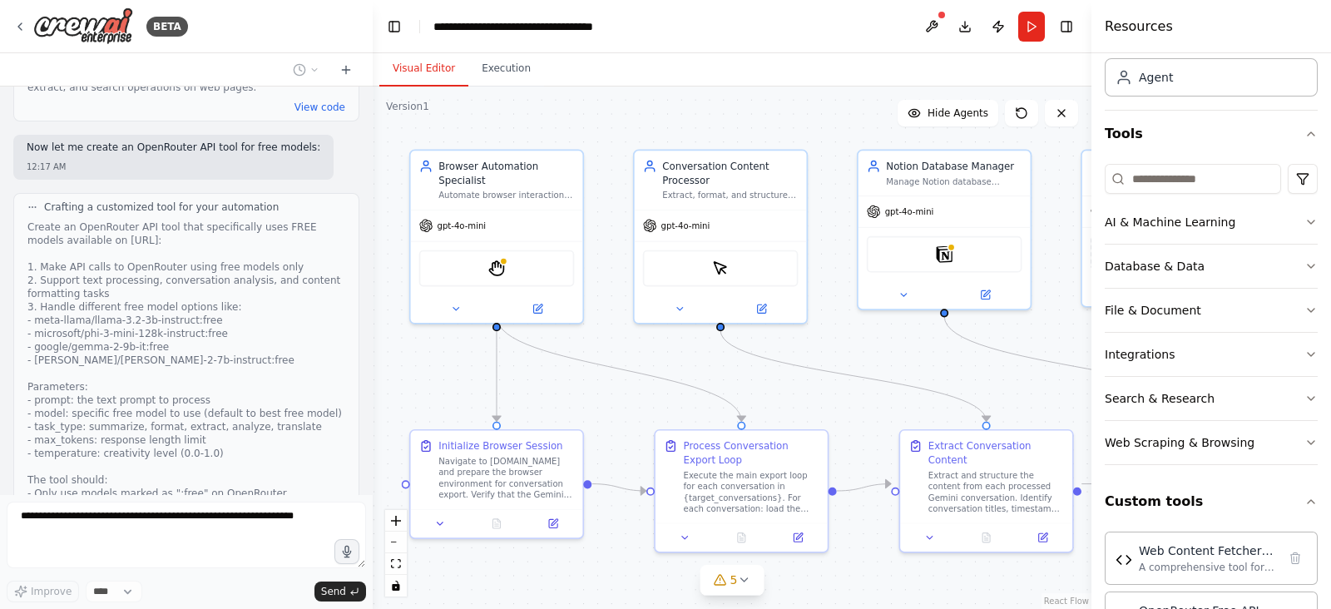
drag, startPoint x: 602, startPoint y: 503, endPoint x: 592, endPoint y: 588, distance: 86.4
click at [593, 486] on div ".deletable-edge-delete-btn { width: 20px; height: 20px; border: 0px solid #ffff…" at bounding box center [732, 348] width 719 height 523
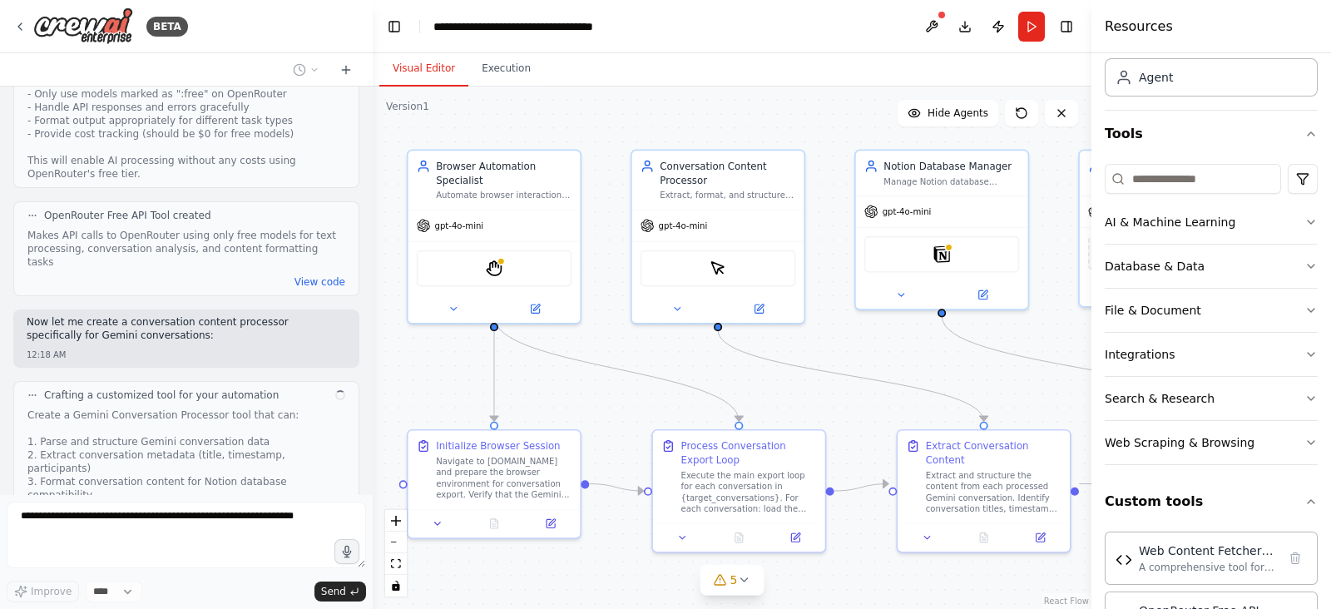
scroll to position [6670, 0]
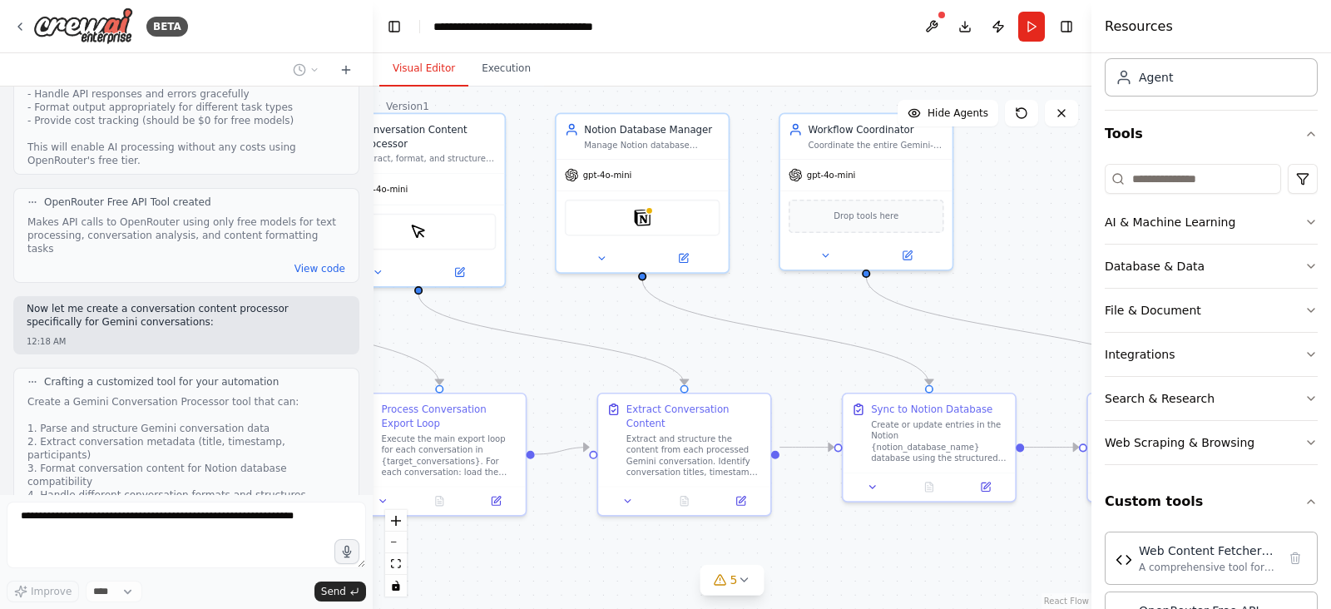
drag, startPoint x: 765, startPoint y: 378, endPoint x: 465, endPoint y: 341, distance: 301.8
click at [465, 341] on div ".deletable-edge-delete-btn { width: 20px; height: 20px; border: 0px solid #ffff…" at bounding box center [732, 348] width 719 height 523
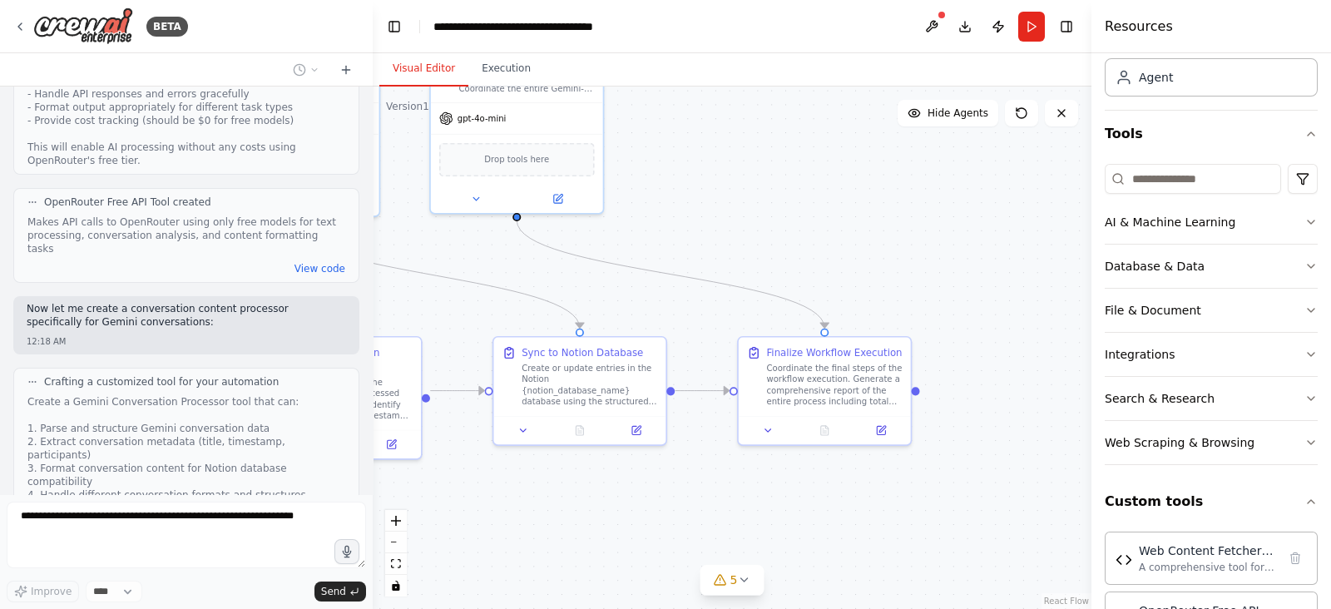
drag, startPoint x: 758, startPoint y: 353, endPoint x: 409, endPoint y: 296, distance: 354.1
click at [409, 296] on div ".deletable-edge-delete-btn { width: 20px; height: 20px; border: 0px solid #ffff…" at bounding box center [732, 348] width 719 height 523
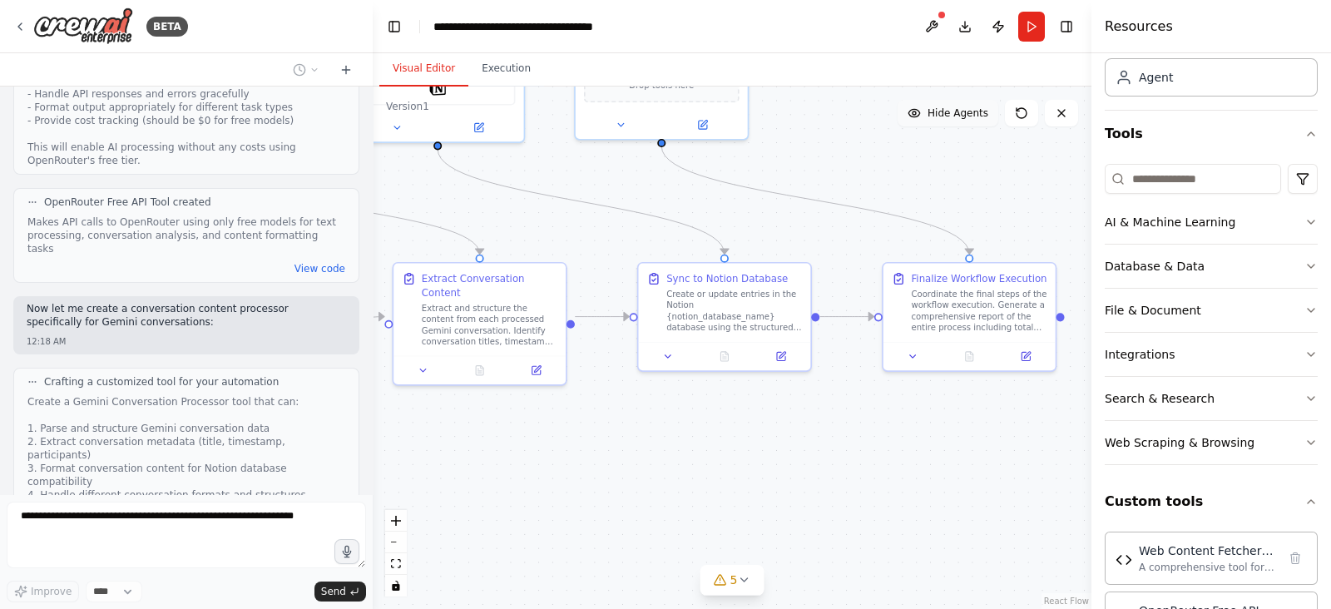
drag, startPoint x: 784, startPoint y: 193, endPoint x: 929, endPoint y: 119, distance: 162.6
click at [929, 119] on div "Version 1 Show Tools Hide Agents .deletable-edge-delete-btn { width: 20px; heig…" at bounding box center [732, 348] width 719 height 523
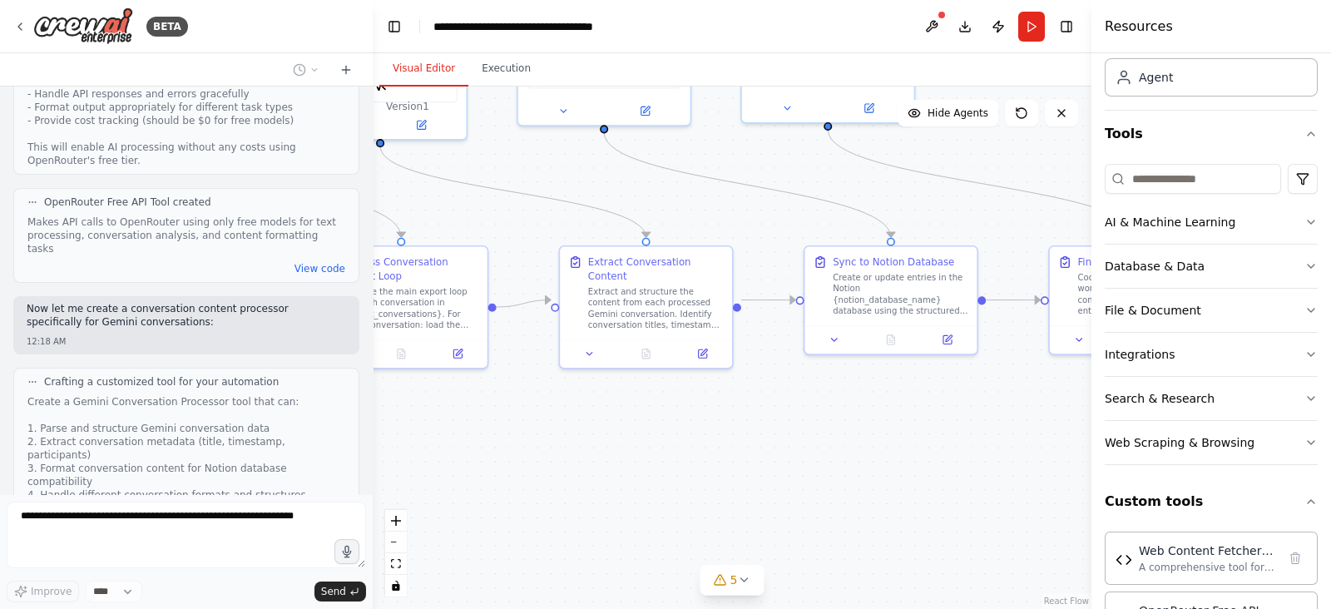
drag, startPoint x: 608, startPoint y: 425, endPoint x: 957, endPoint y: 381, distance: 351.4
click at [957, 381] on div ".deletable-edge-delete-btn { width: 20px; height: 20px; border: 0px solid #ffff…" at bounding box center [732, 348] width 719 height 523
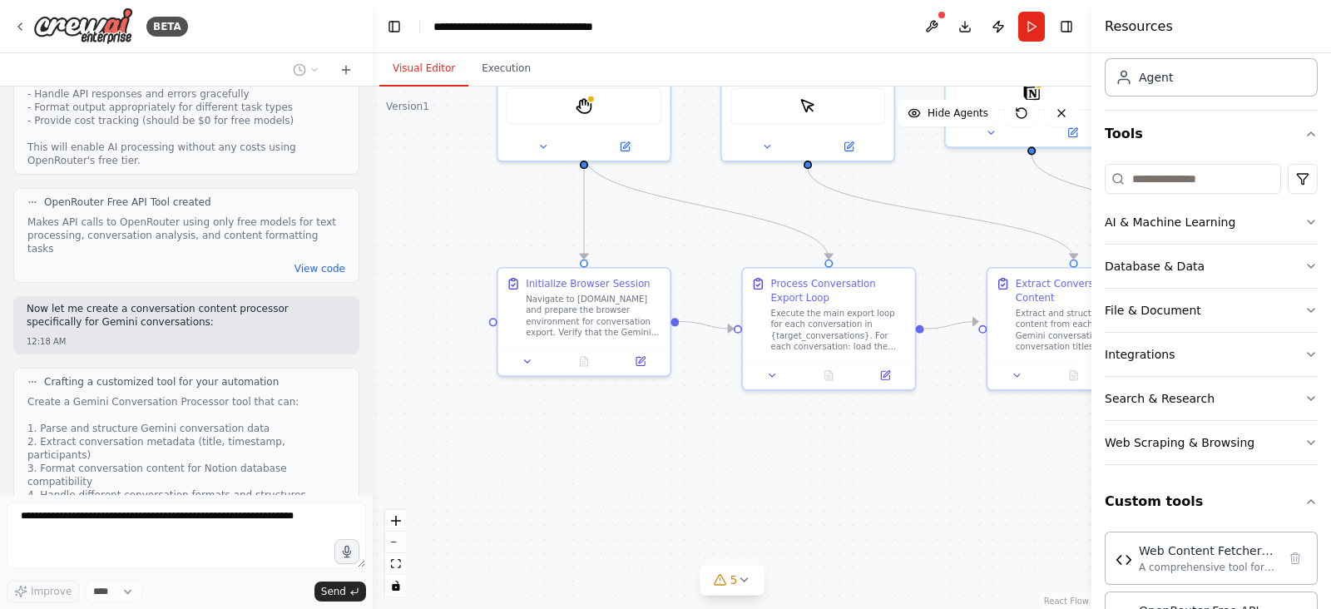
drag, startPoint x: 615, startPoint y: 410, endPoint x: 860, endPoint y: 459, distance: 250.3
click at [860, 459] on div ".deletable-edge-delete-btn { width: 20px; height: 20px; border: 0px solid #ffff…" at bounding box center [732, 348] width 719 height 523
click at [935, 28] on button at bounding box center [932, 27] width 27 height 30
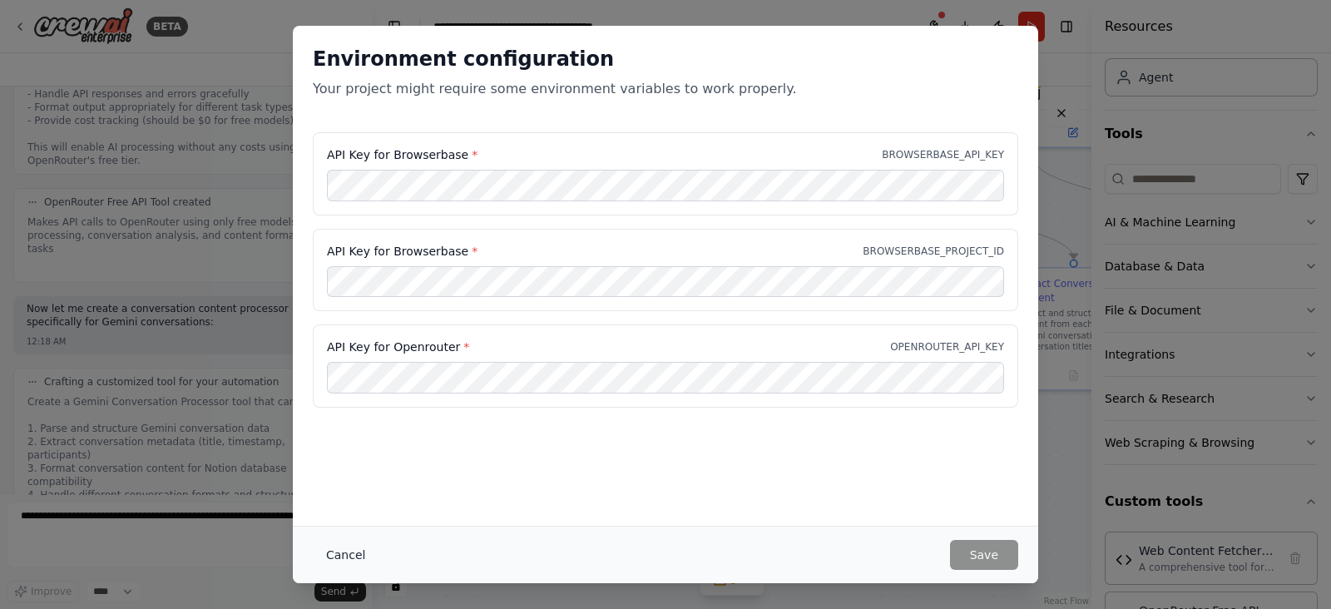
click at [345, 486] on button "Cancel" at bounding box center [346, 555] width 66 height 30
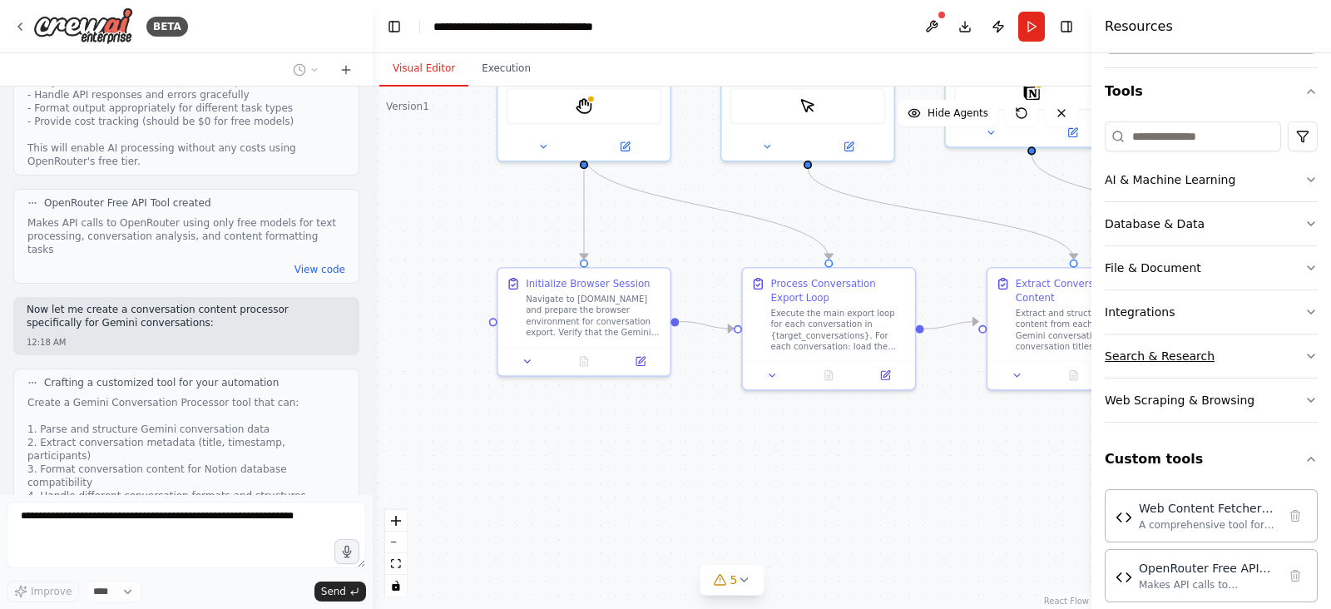
scroll to position [160, 0]
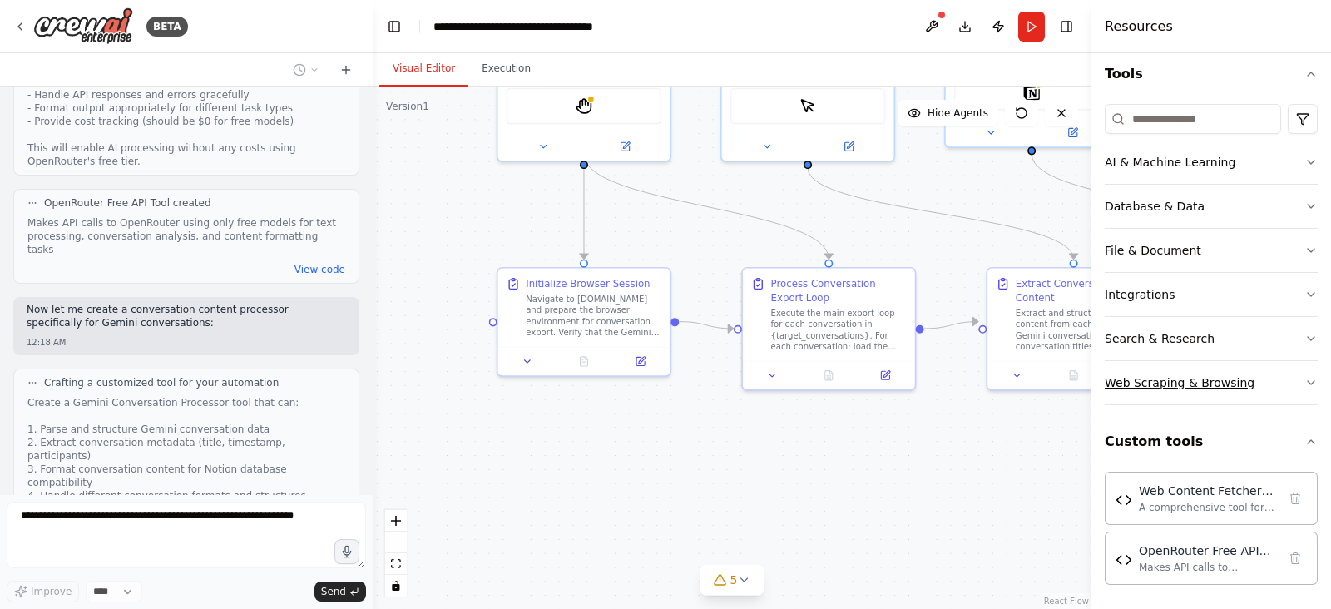
click at [1064, 374] on div "Web Scraping & Browsing" at bounding box center [1180, 382] width 150 height 17
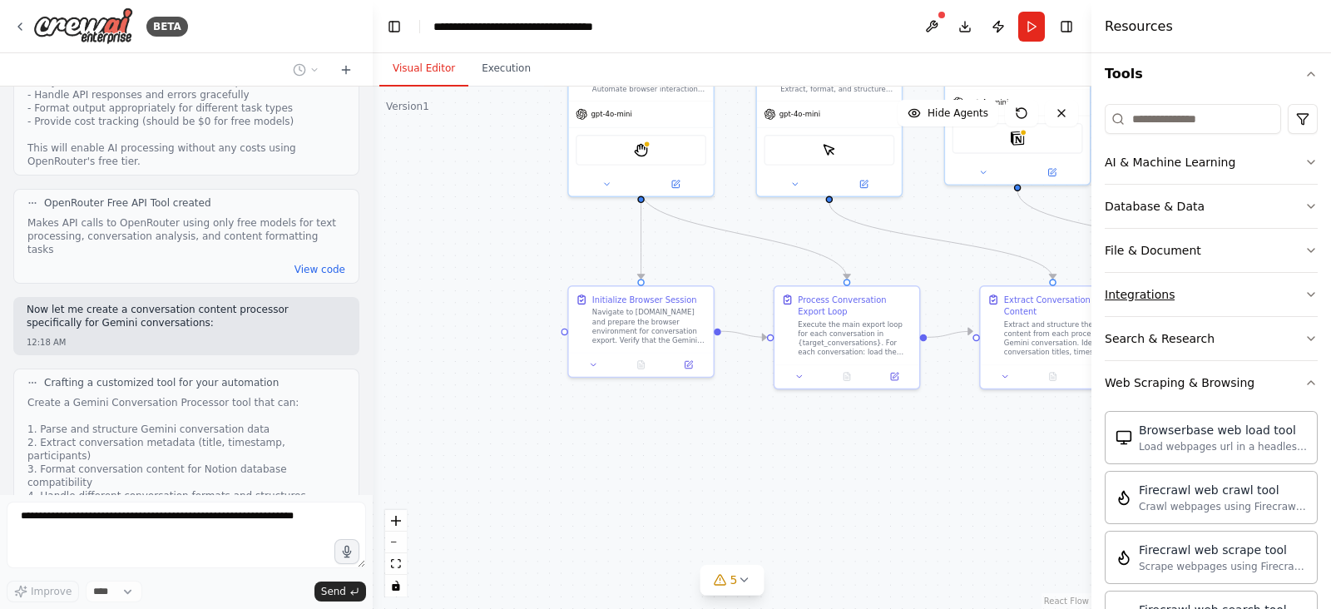
click at [1064, 309] on button "Integrations" at bounding box center [1211, 294] width 213 height 43
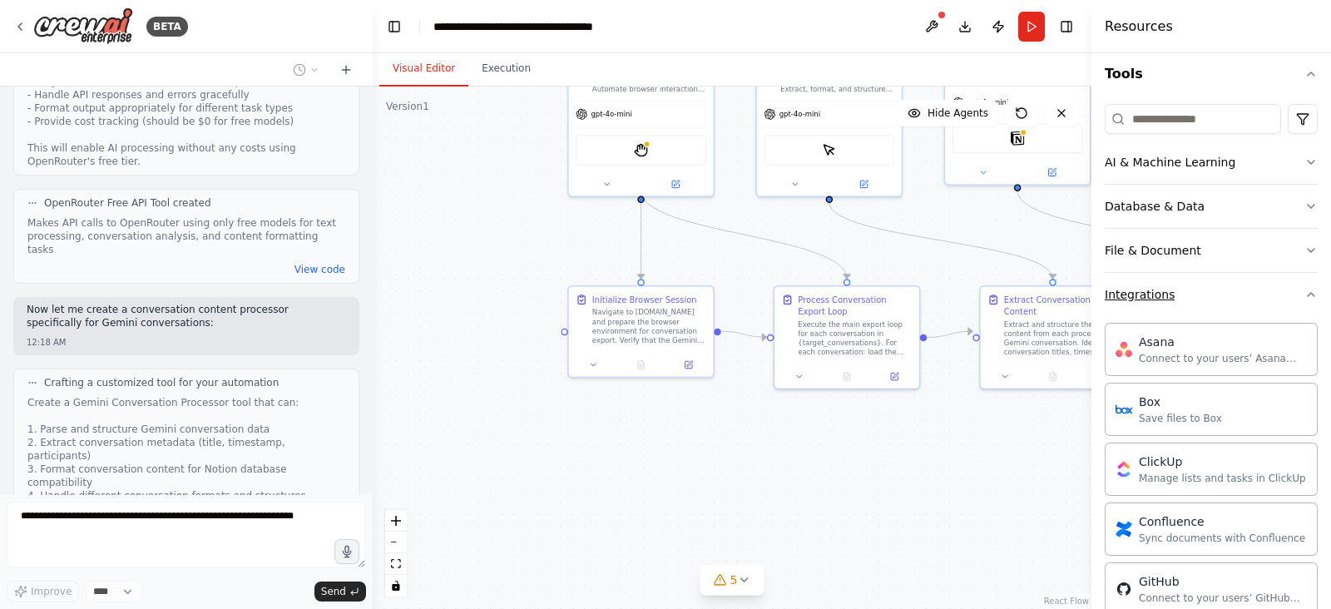
click at [1064, 297] on button "Integrations" at bounding box center [1211, 294] width 213 height 43
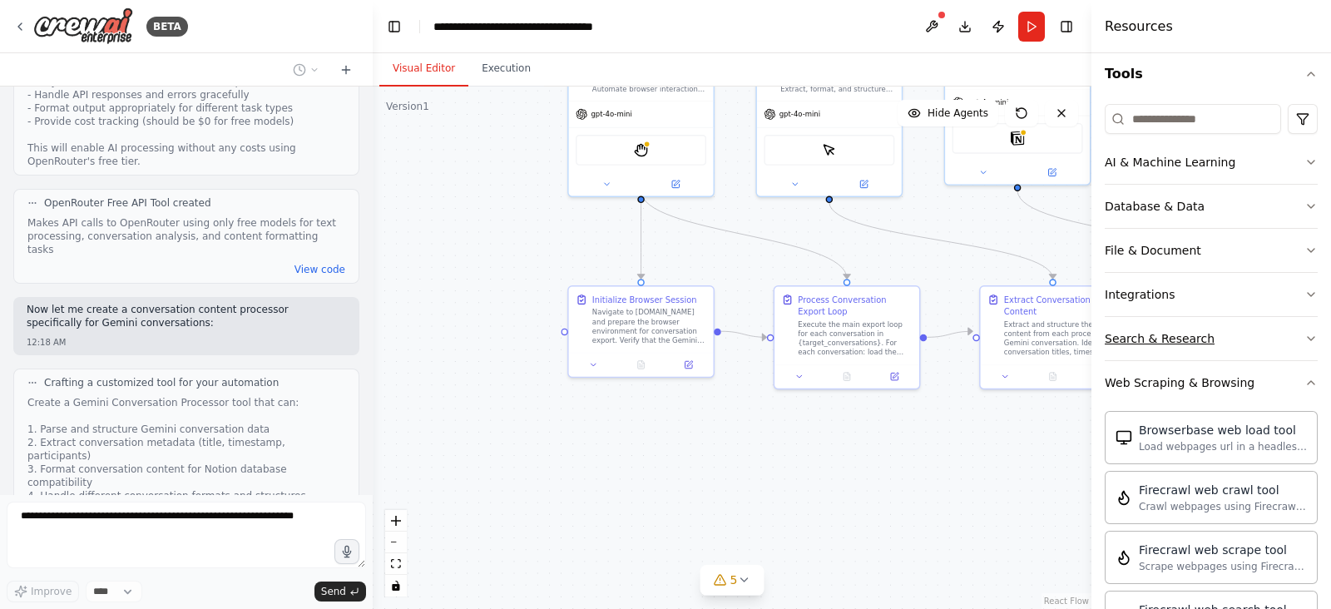
click at [1064, 343] on div "Search & Research" at bounding box center [1160, 338] width 110 height 17
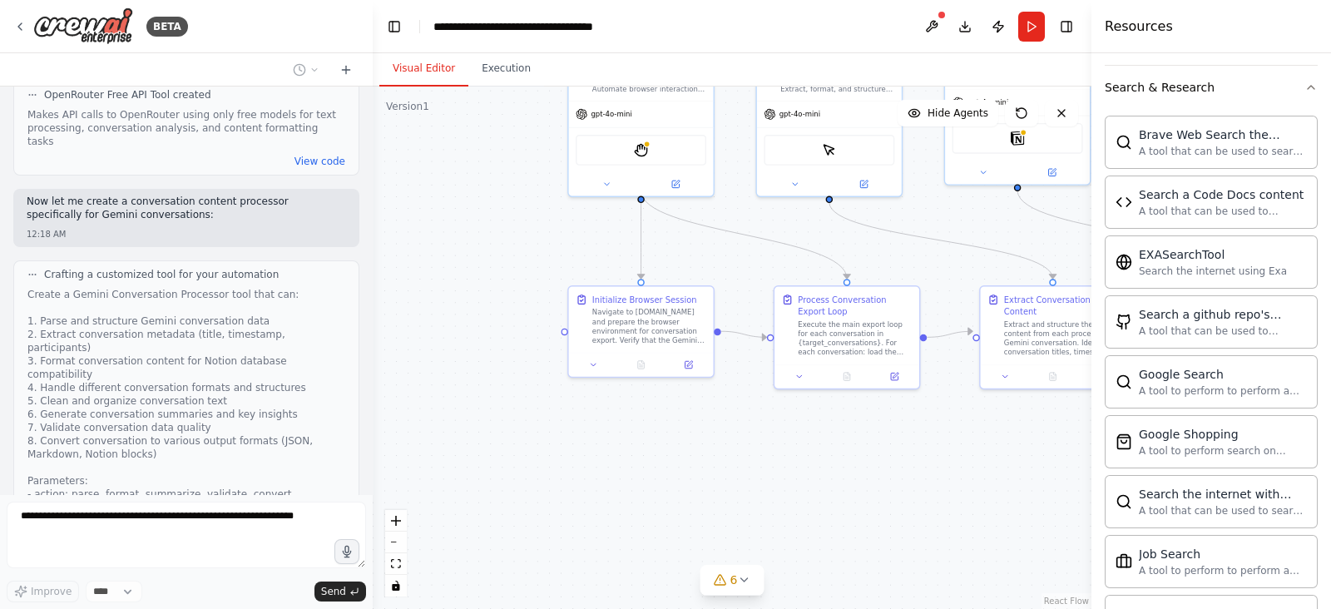
scroll to position [310, 0]
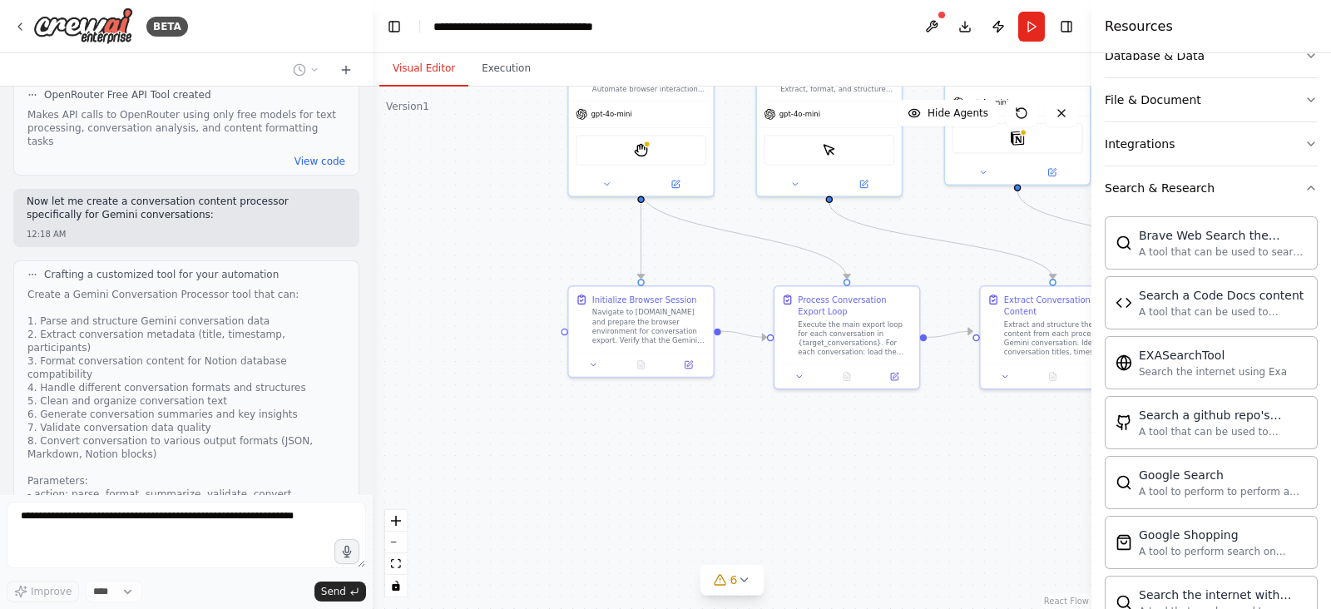
click at [102, 486] on div "Improve **** Send" at bounding box center [186, 552] width 359 height 101
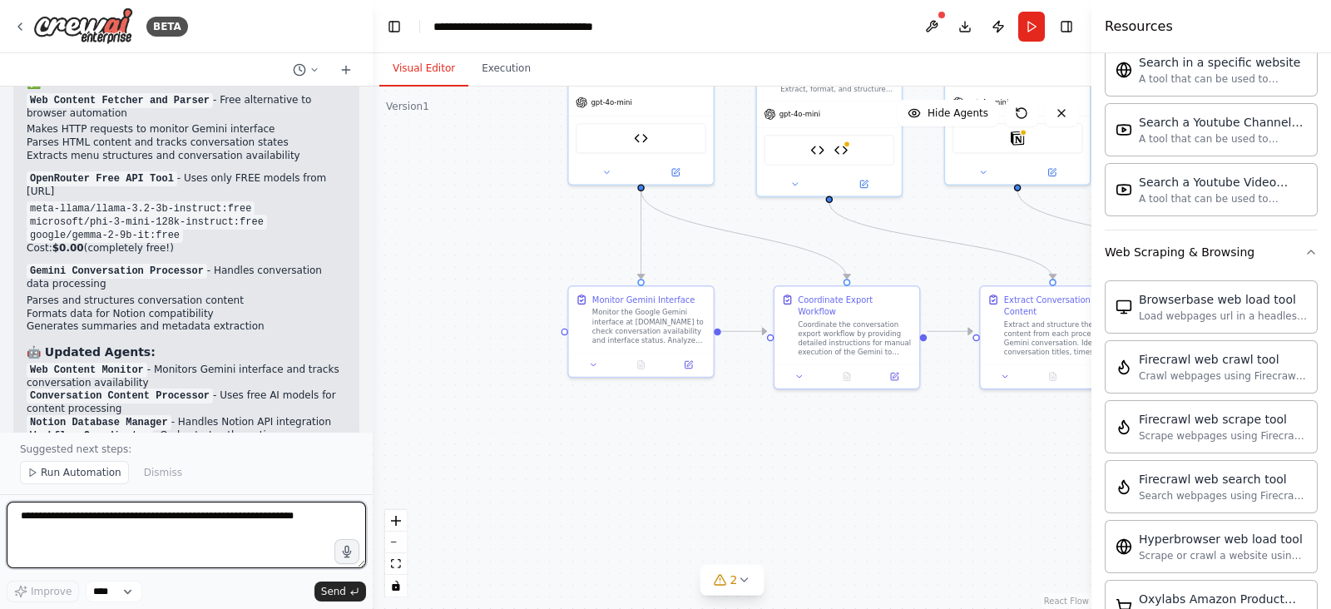
scroll to position [8543, 0]
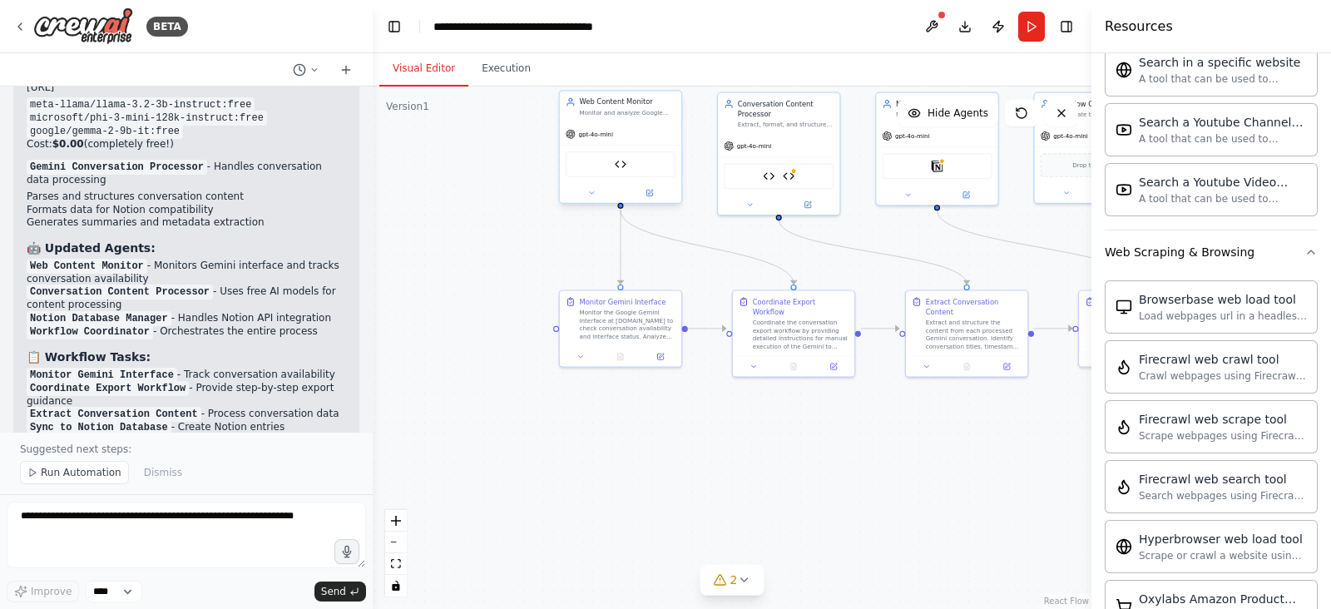
click at [589, 141] on div "gpt-4o-mini" at bounding box center [620, 134] width 121 height 22
click at [617, 160] on img at bounding box center [621, 164] width 12 height 12
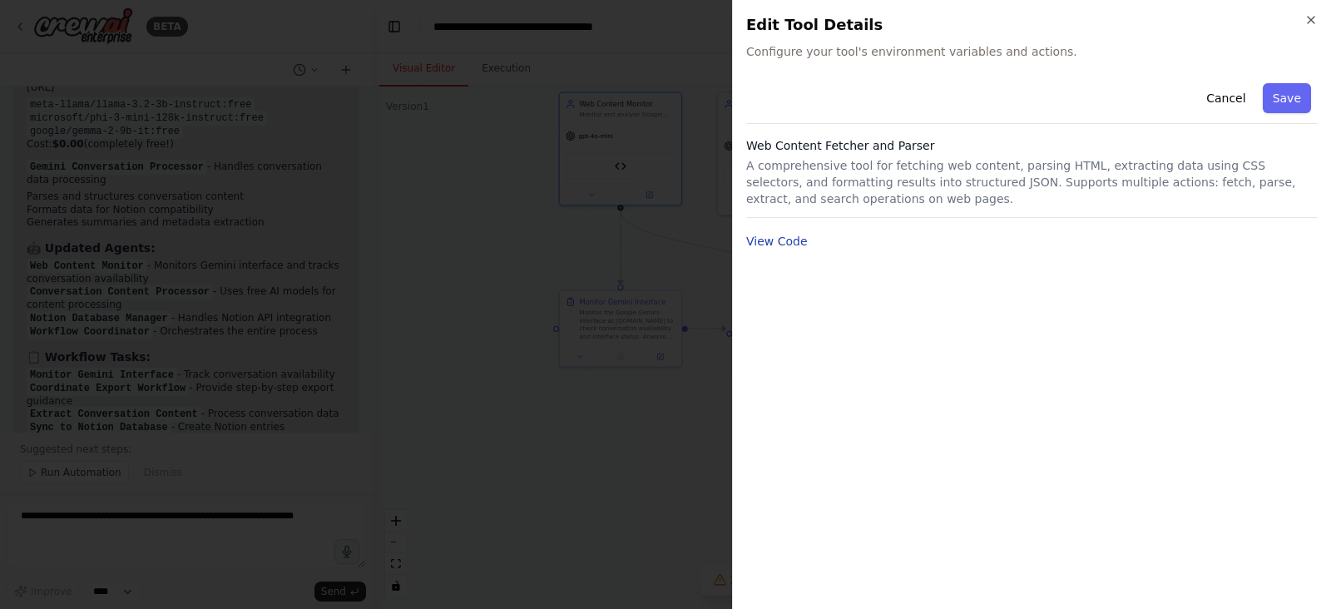
click at [771, 245] on button "View Code" at bounding box center [777, 241] width 62 height 17
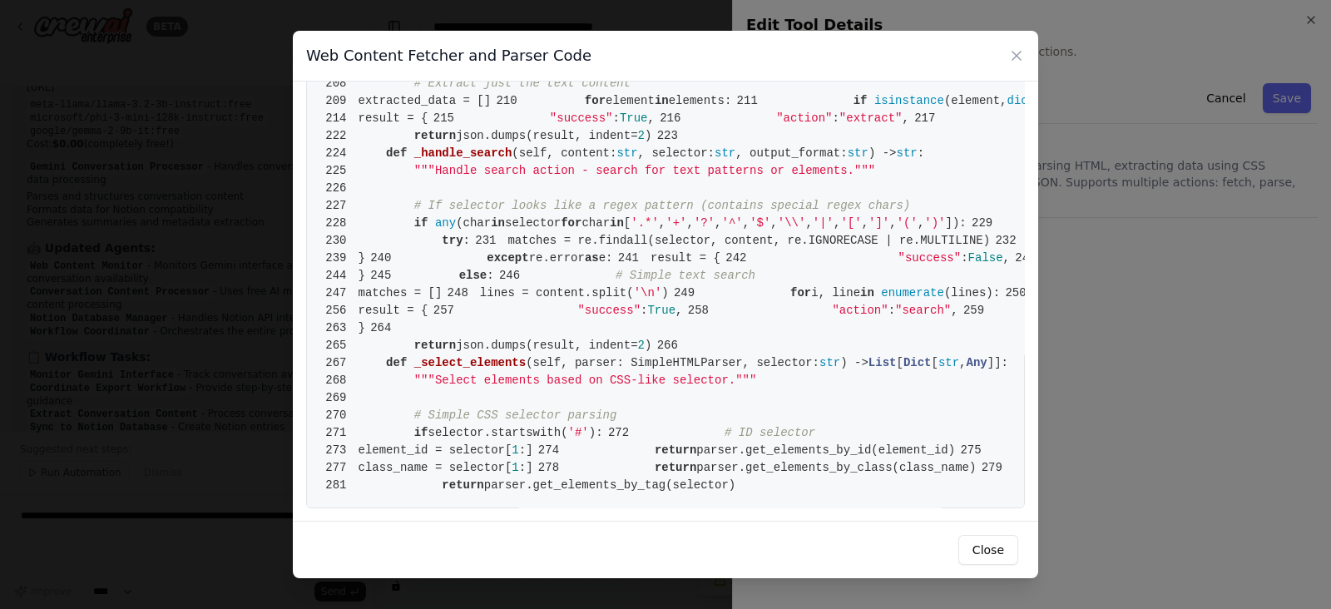
scroll to position [4538, 0]
click at [169, 268] on div "Web Content Fetcher and Parser Code 1 from [DOMAIN_NAME] import BaseTool 2 from…" at bounding box center [665, 304] width 1331 height 609
click at [964, 486] on button "Close" at bounding box center [989, 550] width 60 height 30
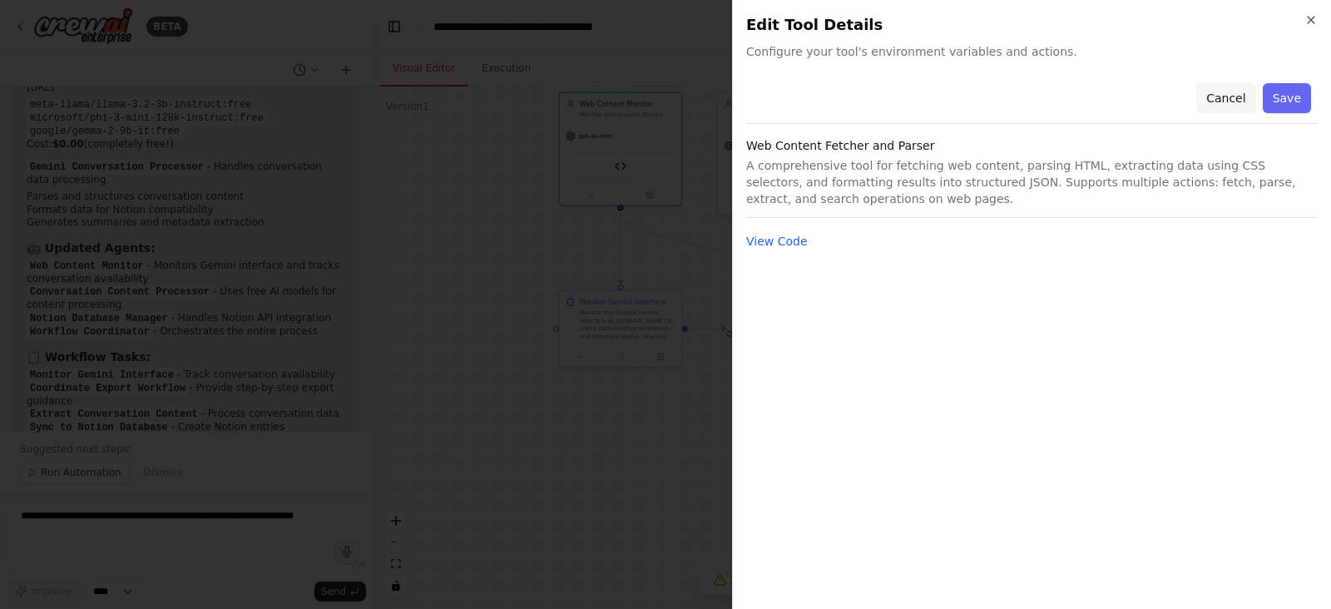
click at [1064, 102] on button "Cancel" at bounding box center [1226, 98] width 59 height 30
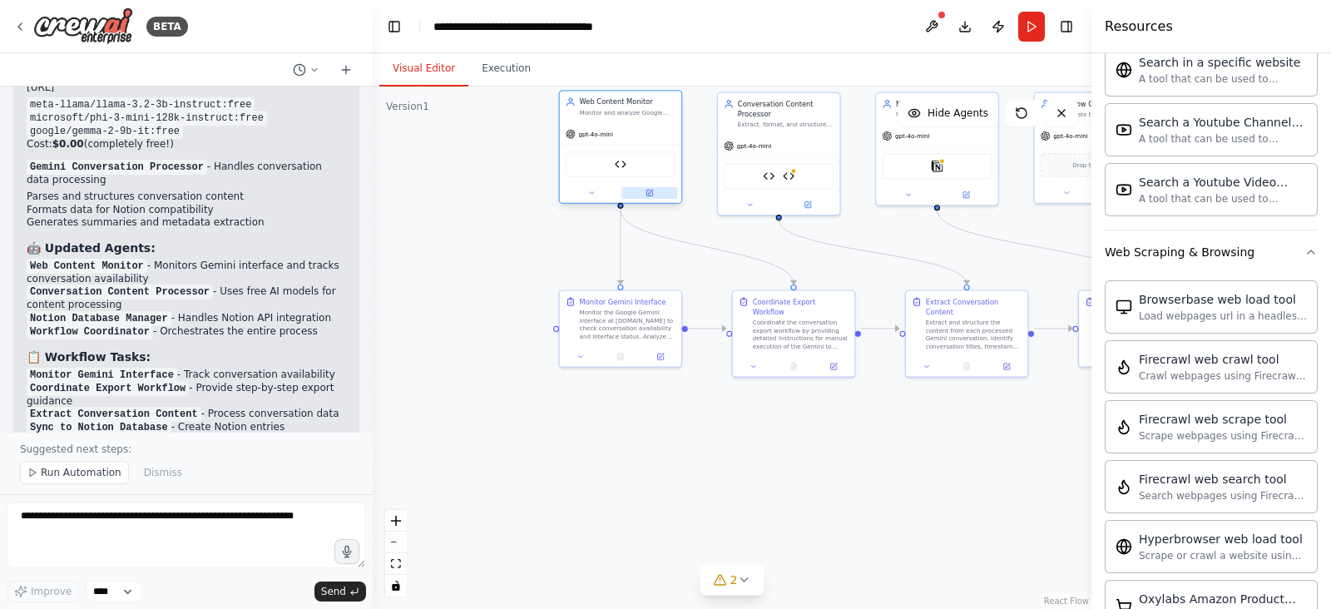
click at [649, 189] on icon at bounding box center [650, 193] width 8 height 8
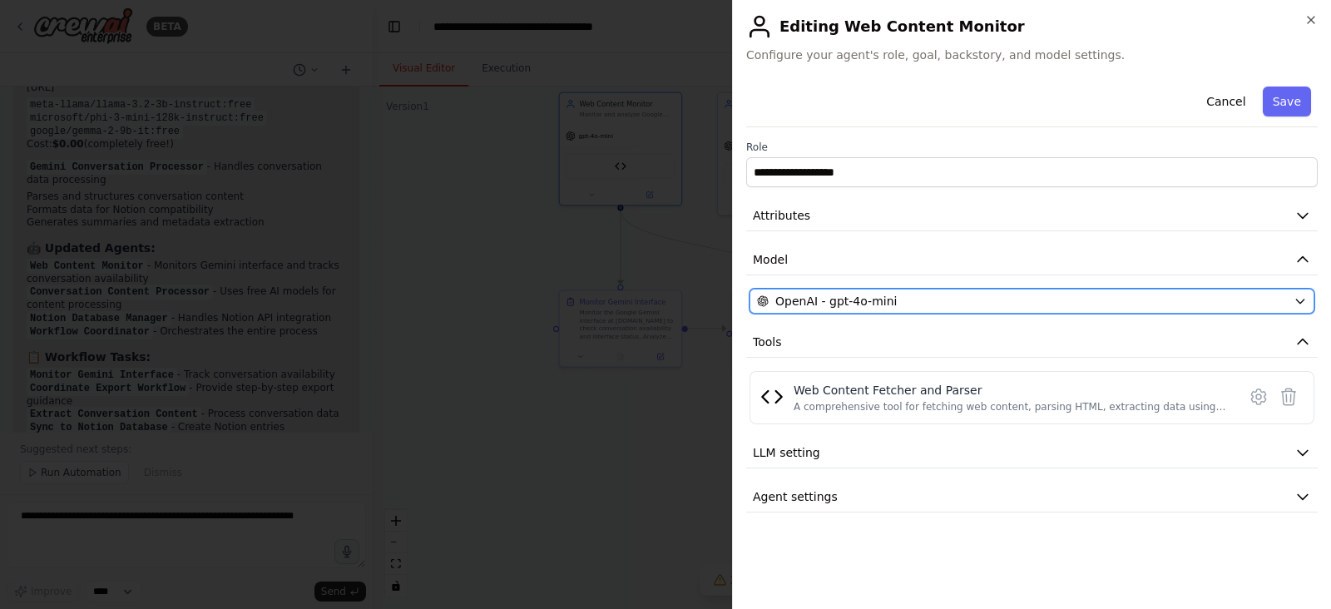
click at [826, 305] on span "OpenAI - gpt-4o-mini" at bounding box center [836, 301] width 121 height 17
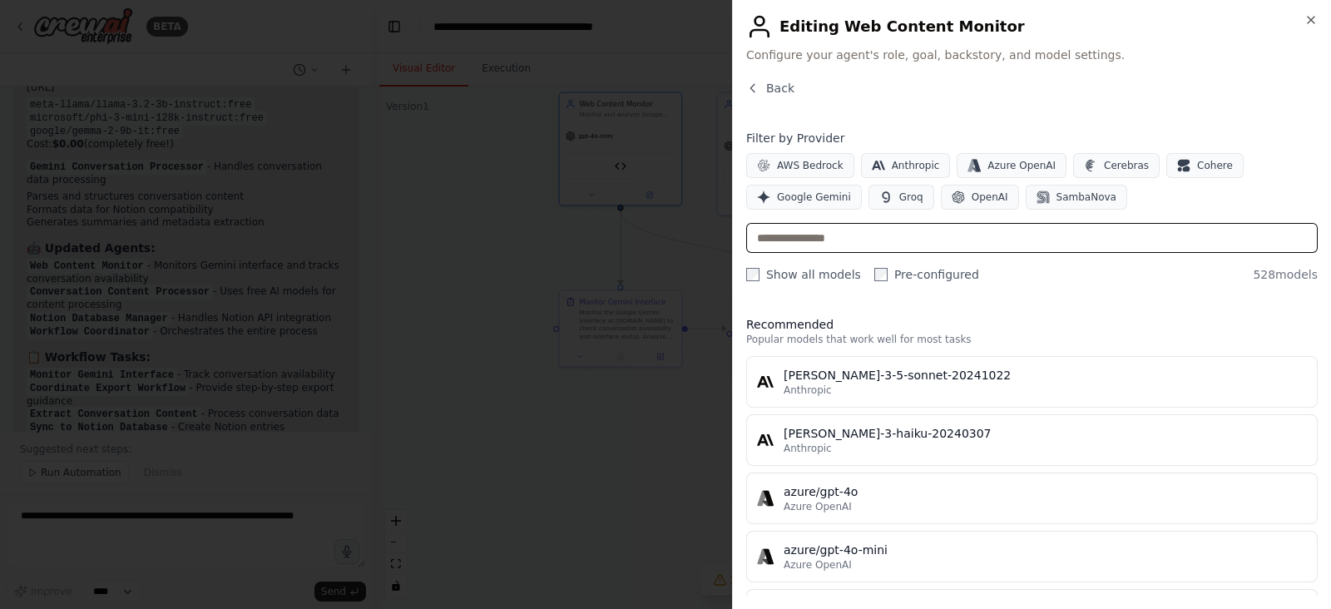
click at [840, 232] on input "text" at bounding box center [1032, 238] width 572 height 30
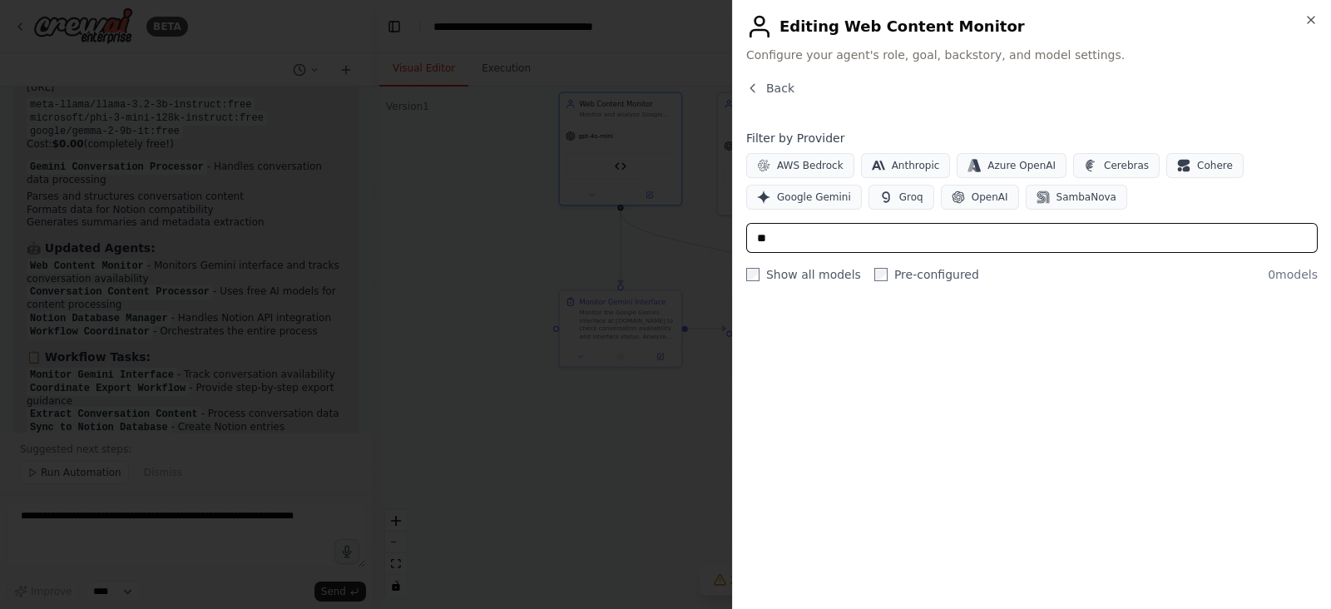
type input "*"
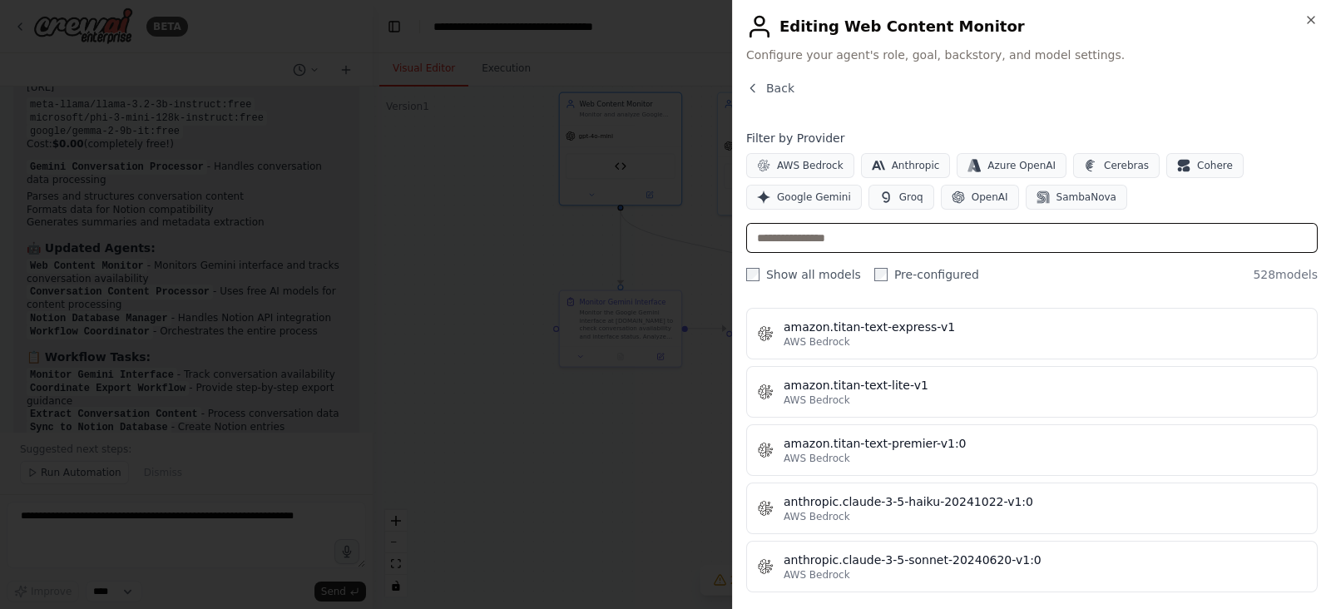
scroll to position [1248, 0]
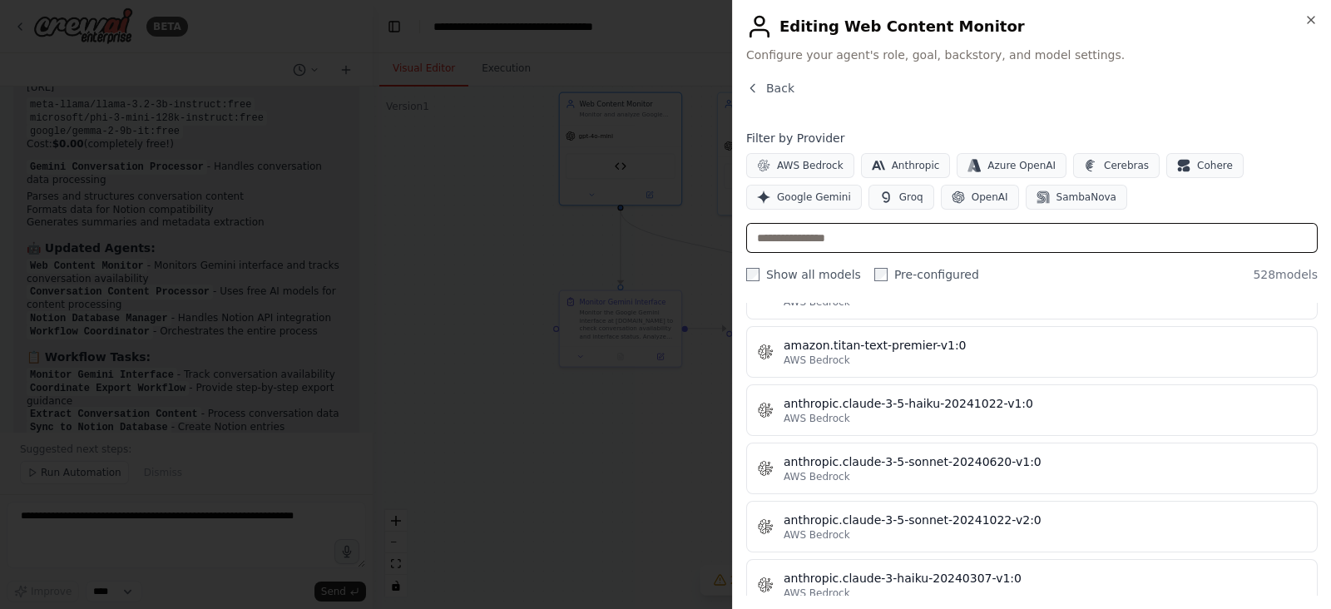
click at [964, 247] on input "text" at bounding box center [1032, 238] width 572 height 30
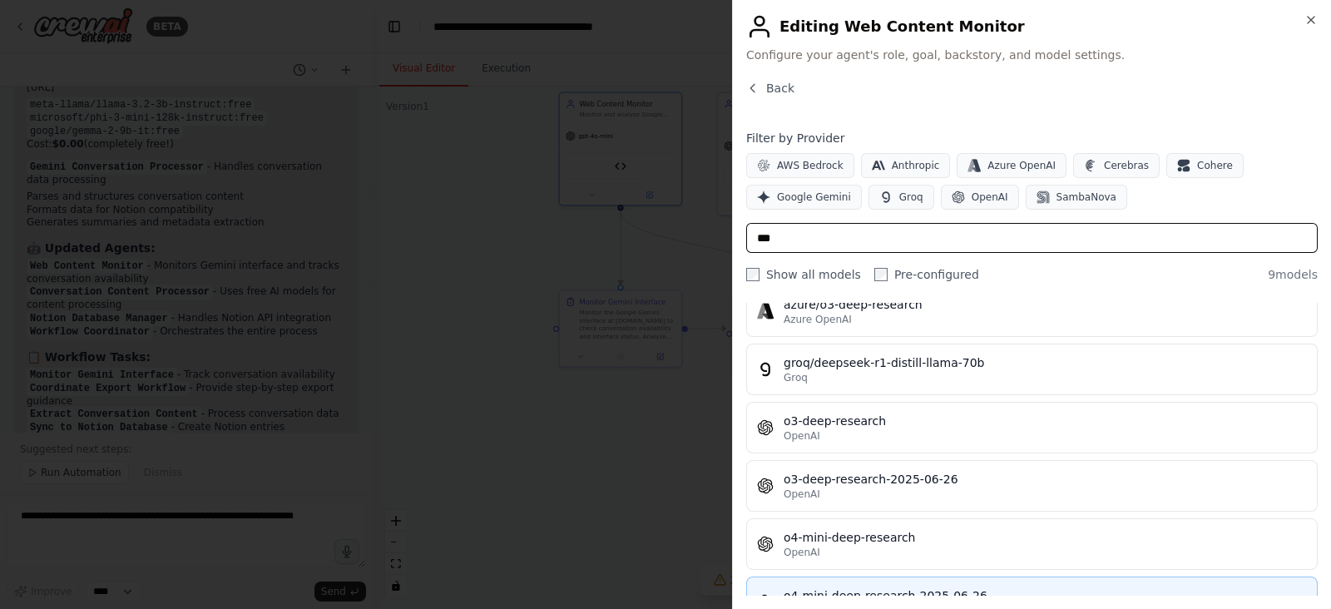
scroll to position [0, 0]
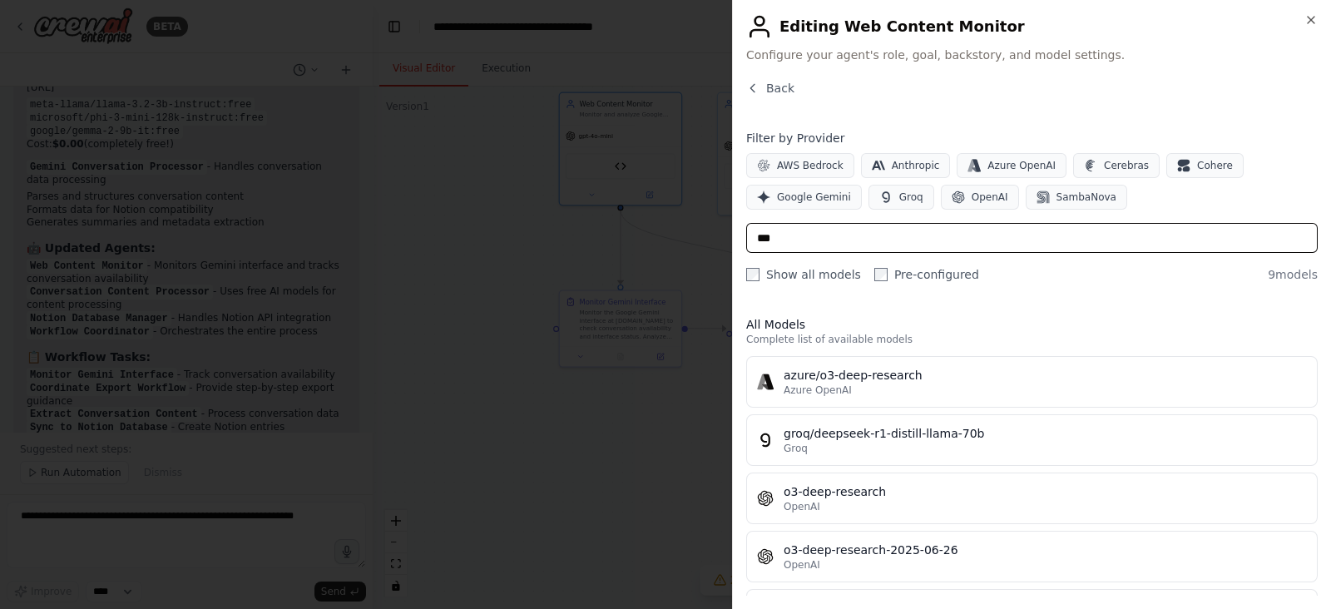
type input "***"
click at [582, 176] on div at bounding box center [665, 304] width 1331 height 609
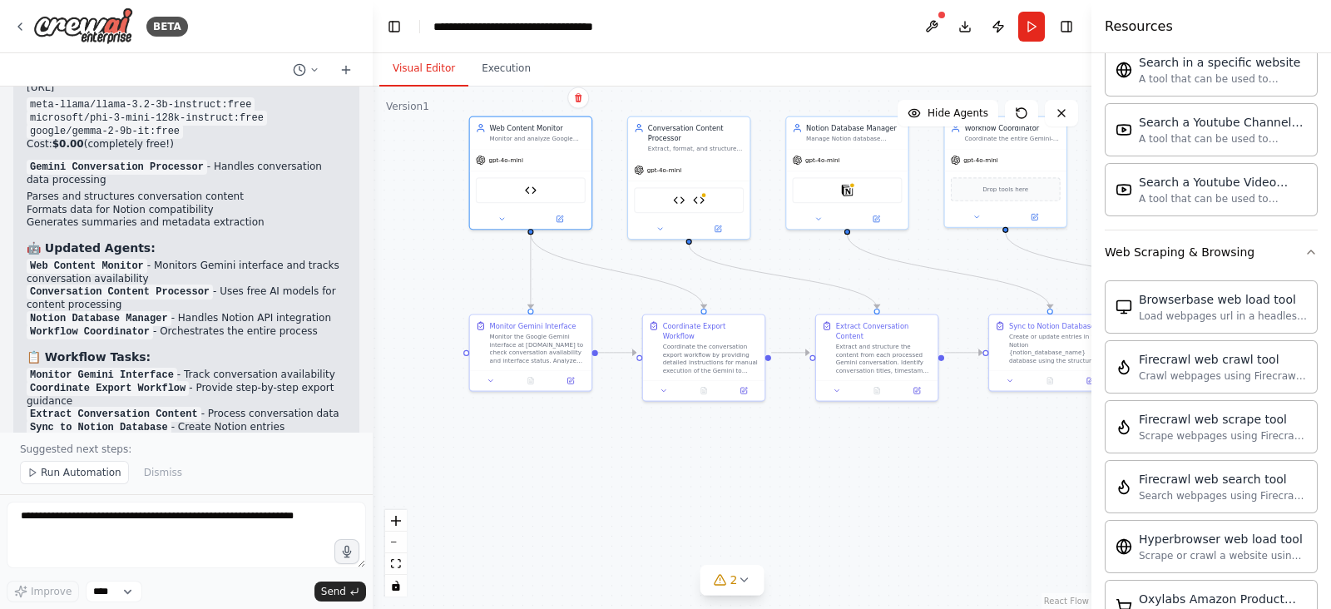
drag, startPoint x: 887, startPoint y: 476, endPoint x: 796, endPoint y: 498, distance: 93.4
click at [796, 486] on div ".deletable-edge-delete-btn { width: 20px; height: 20px; border: 0px solid #ffff…" at bounding box center [732, 348] width 719 height 523
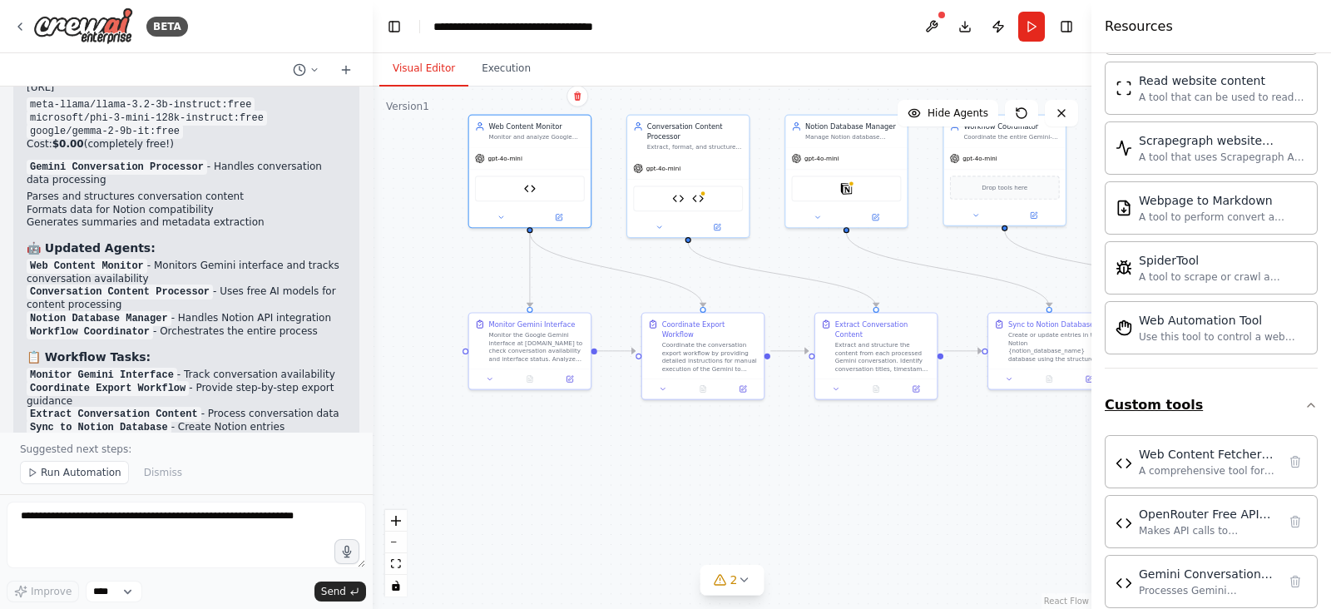
scroll to position [1975, 0]
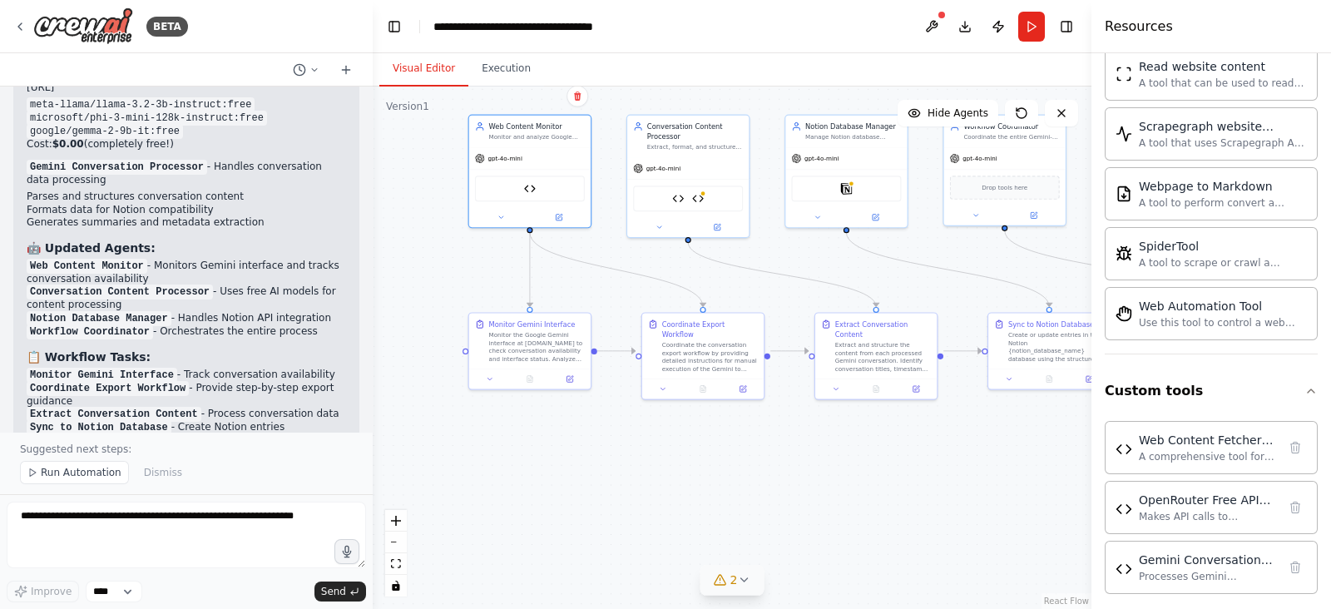
click at [751, 486] on button "2" at bounding box center [733, 580] width 64 height 31
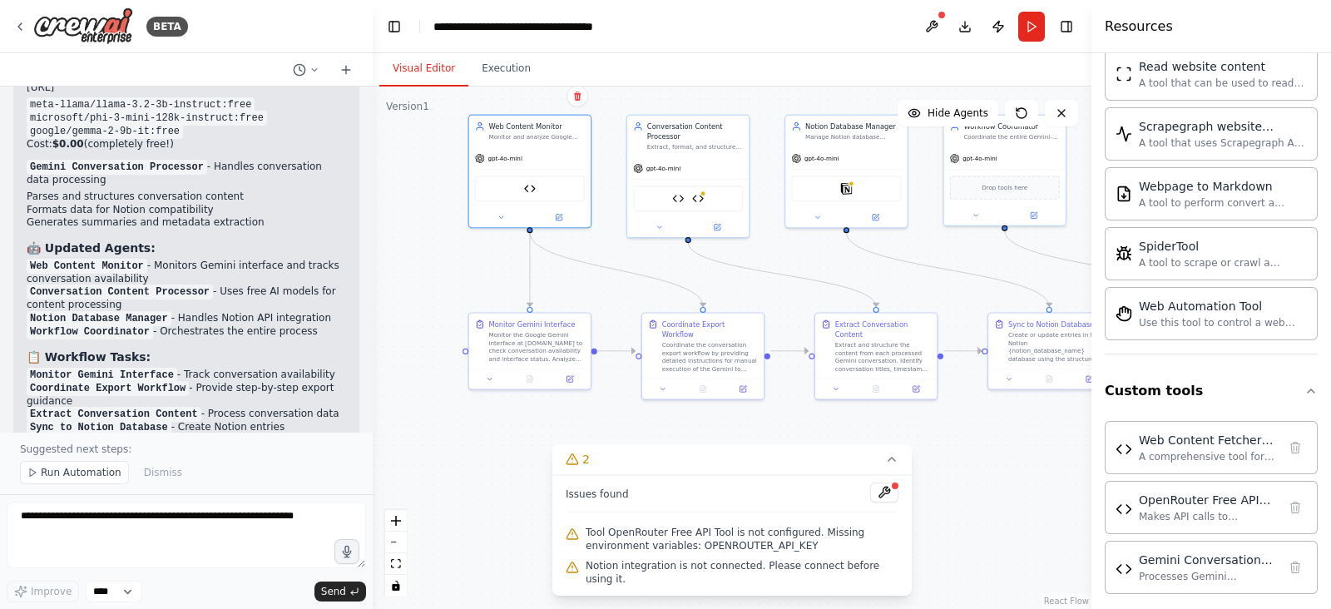
click at [728, 453] on div ".deletable-edge-delete-btn { width: 20px; height: 20px; border: 0px solid #ffff…" at bounding box center [732, 348] width 719 height 523
click at [931, 22] on button at bounding box center [932, 27] width 27 height 30
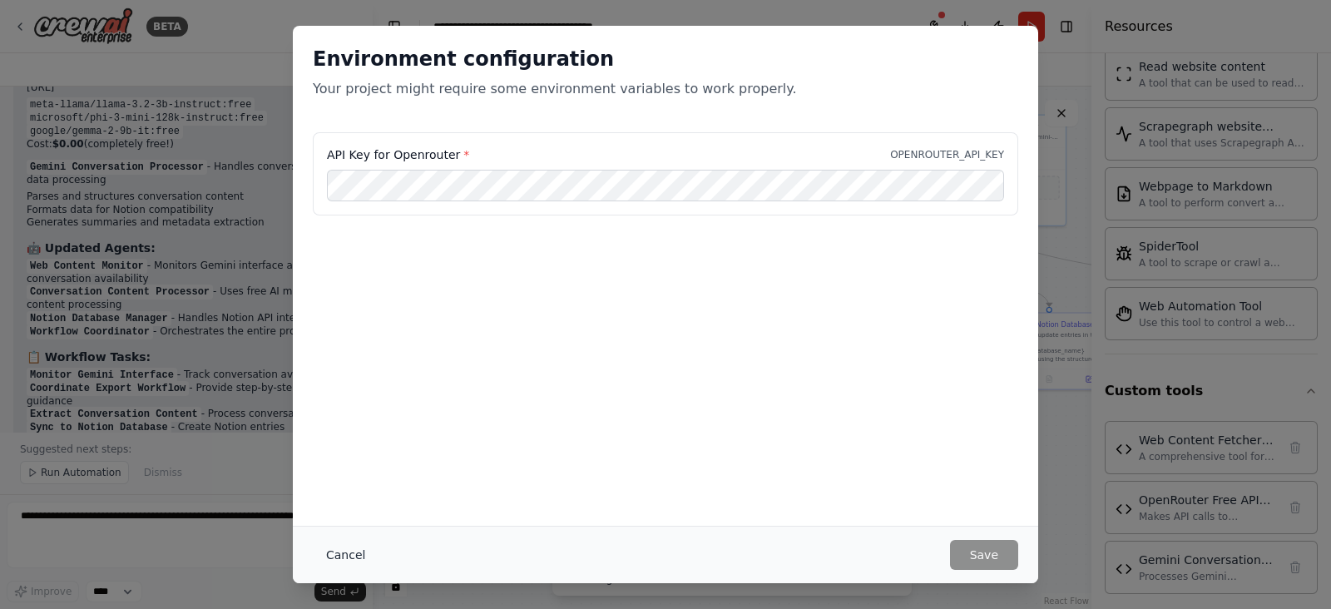
click at [366, 486] on button "Cancel" at bounding box center [346, 555] width 66 height 30
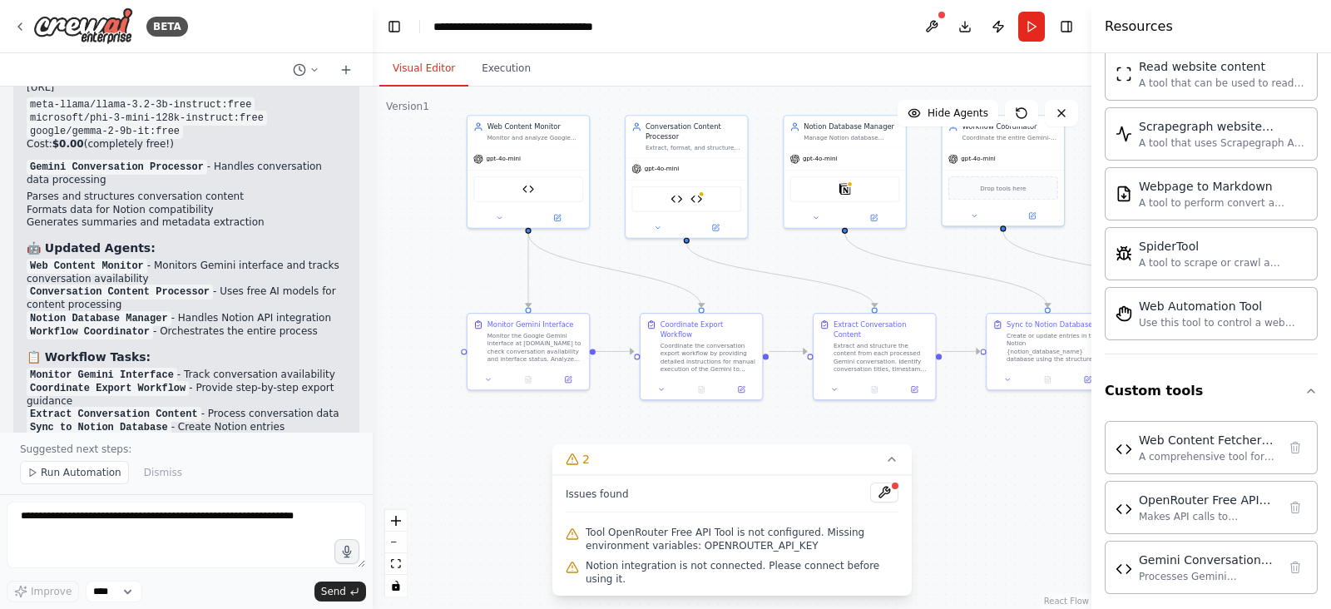
click at [424, 315] on div ".deletable-edge-delete-btn { width: 20px; height: 20px; border: 0px solid #ffff…" at bounding box center [732, 348] width 719 height 523
click at [972, 29] on button "Download" at bounding box center [965, 27] width 27 height 30
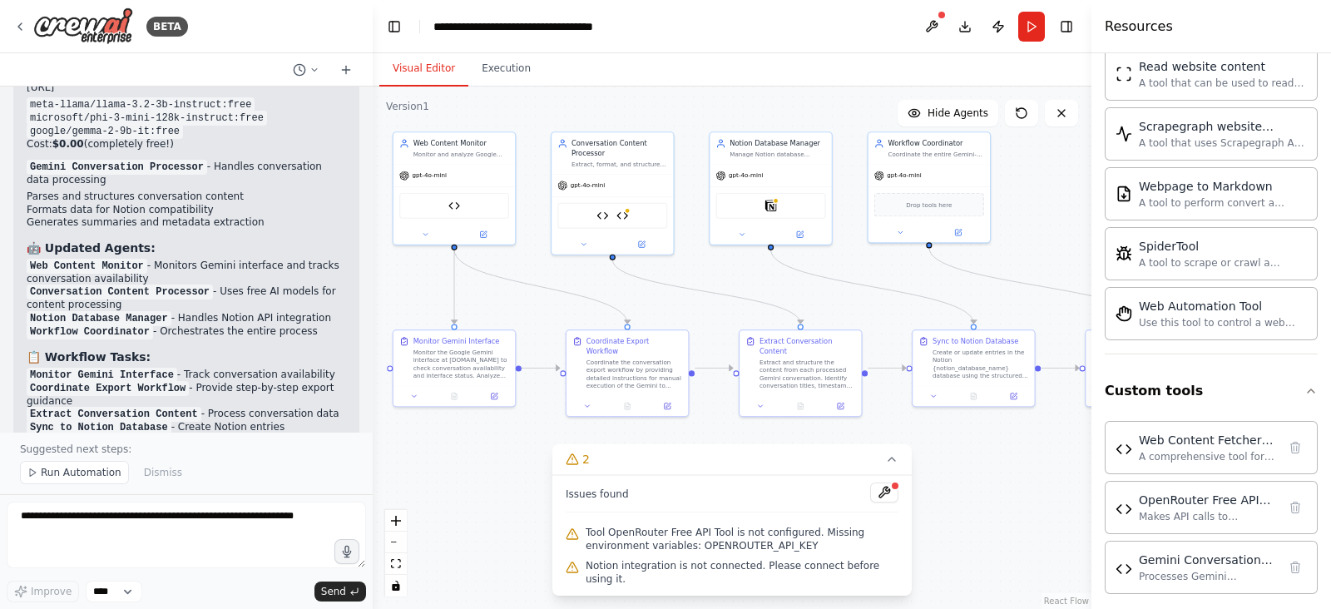
drag, startPoint x: 1019, startPoint y: 439, endPoint x: 997, endPoint y: 476, distance: 43.7
click at [997, 476] on div ".deletable-edge-delete-btn { width: 20px; height: 20px; border: 0px solid #ffff…" at bounding box center [732, 348] width 719 height 523
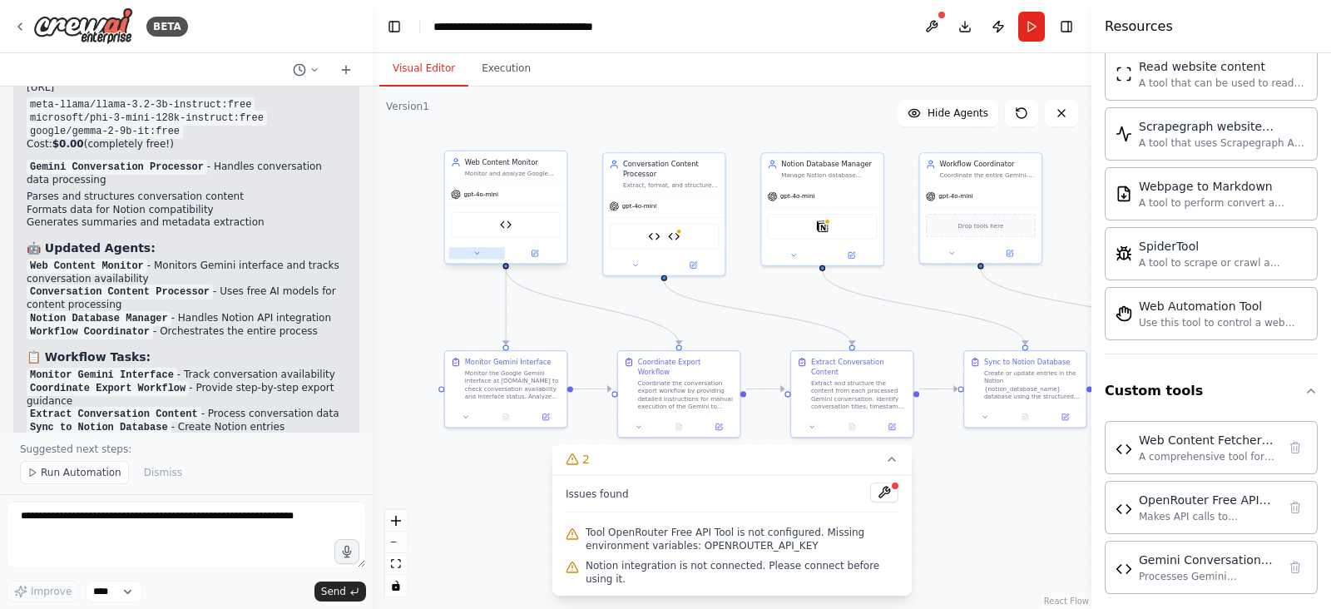
click at [478, 255] on icon at bounding box center [477, 254] width 8 height 8
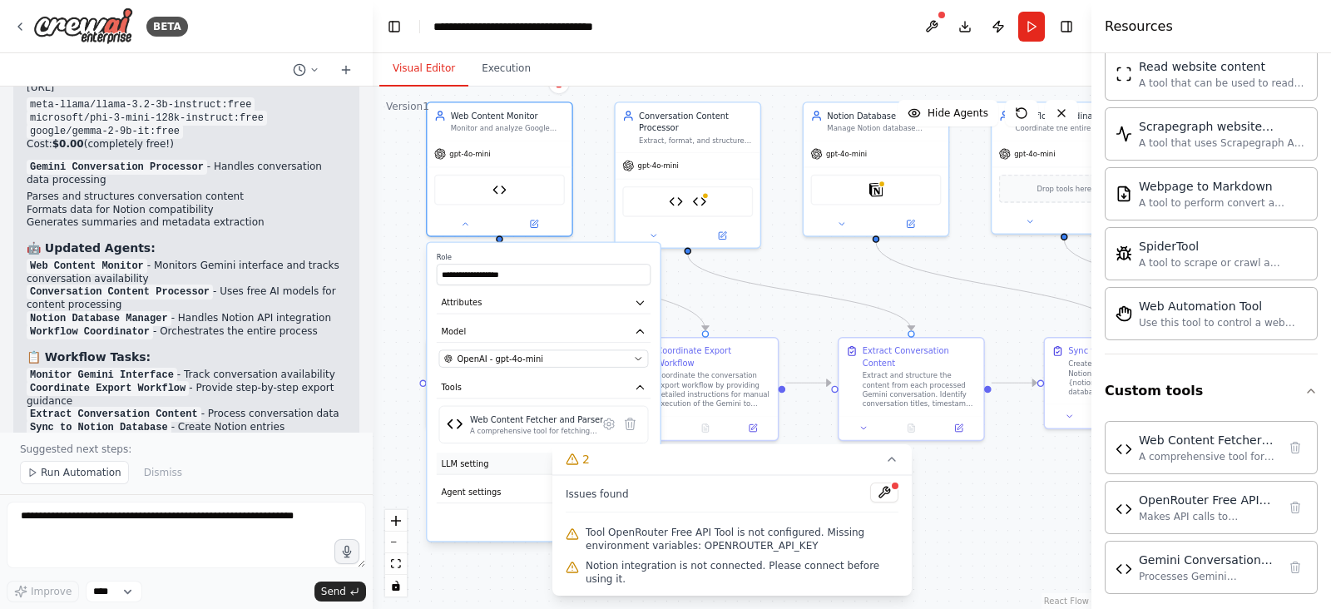
click at [499, 464] on button "LLM setting" at bounding box center [544, 464] width 214 height 22
click at [888, 466] on icon at bounding box center [891, 459] width 13 height 13
